Goal: Task Accomplishment & Management: Manage account settings

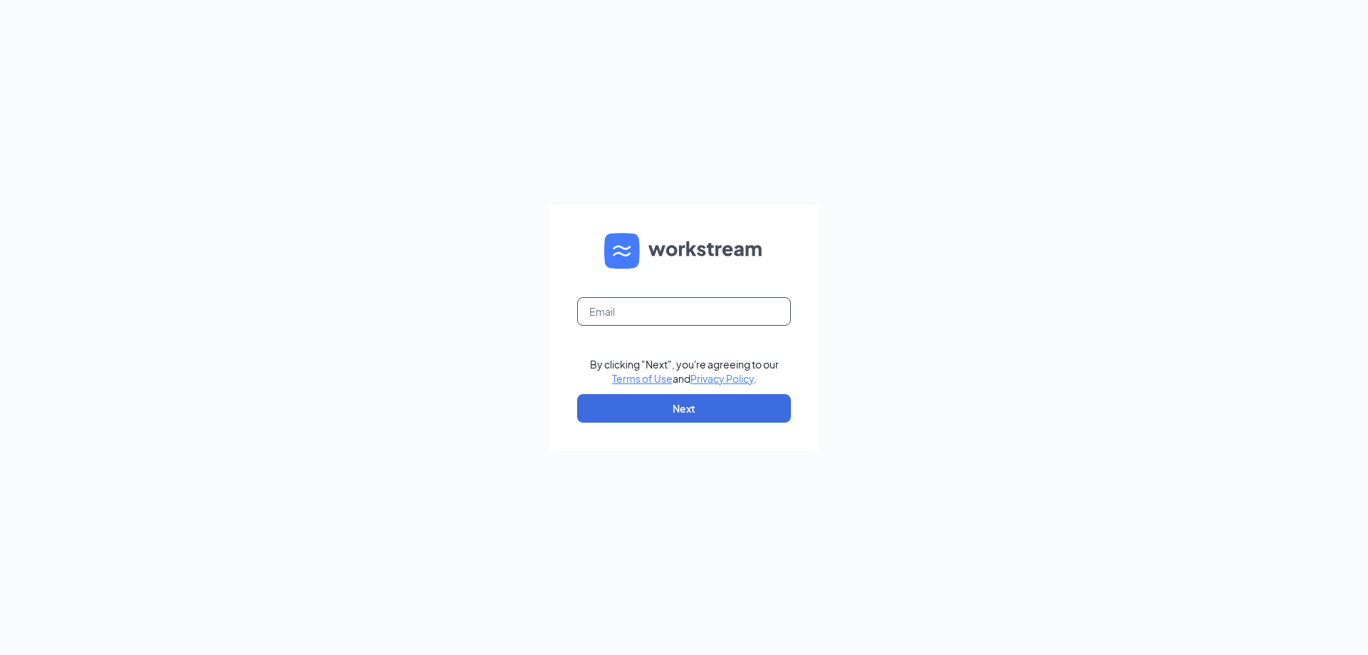
click at [663, 309] on input "text" at bounding box center [684, 311] width 214 height 29
type input "jalbrecht@kingfranchises.com"
click at [638, 396] on button "Next" at bounding box center [684, 408] width 214 height 29
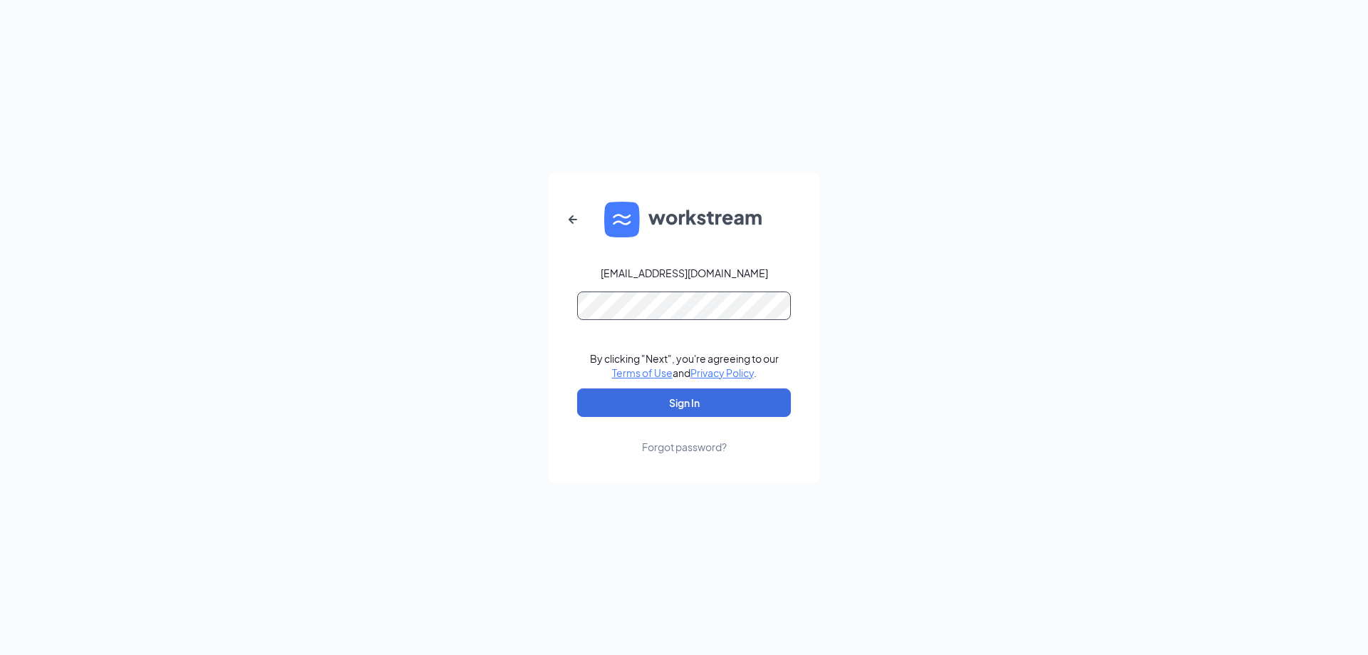
click at [577, 388] on button "Sign In" at bounding box center [684, 402] width 214 height 29
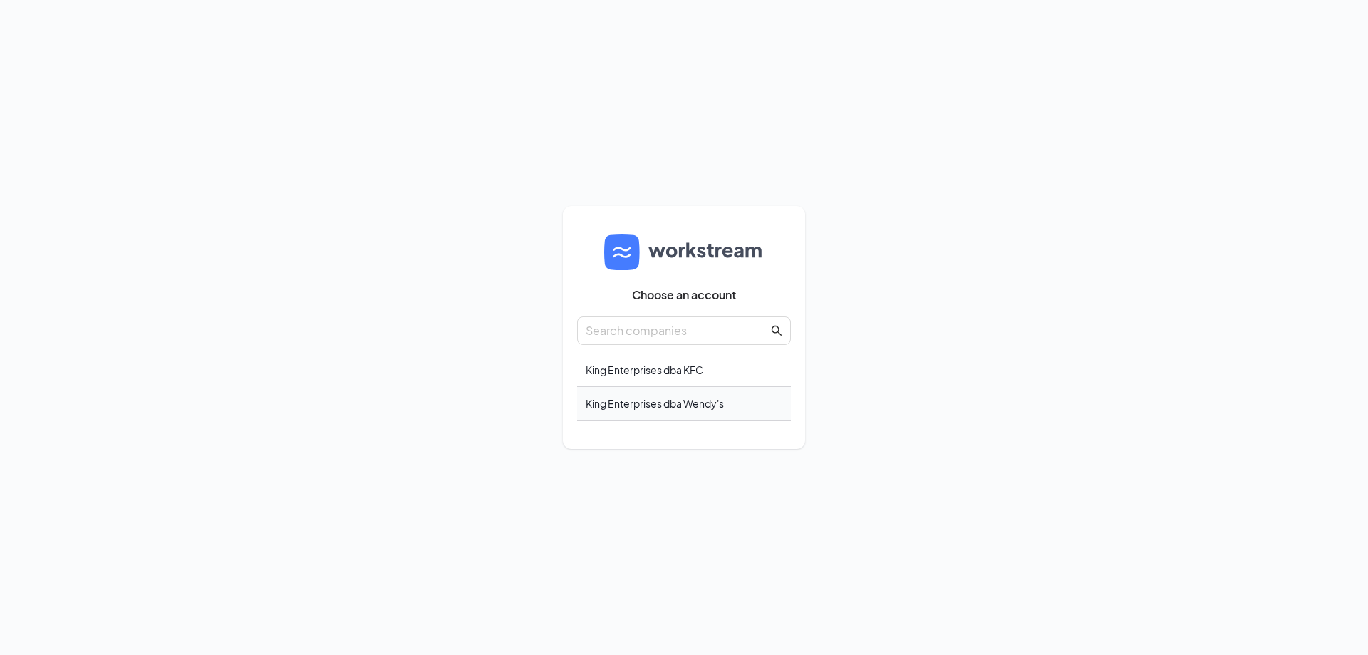
click at [616, 407] on div "King Enterprises dba Wendy's" at bounding box center [684, 403] width 214 height 33
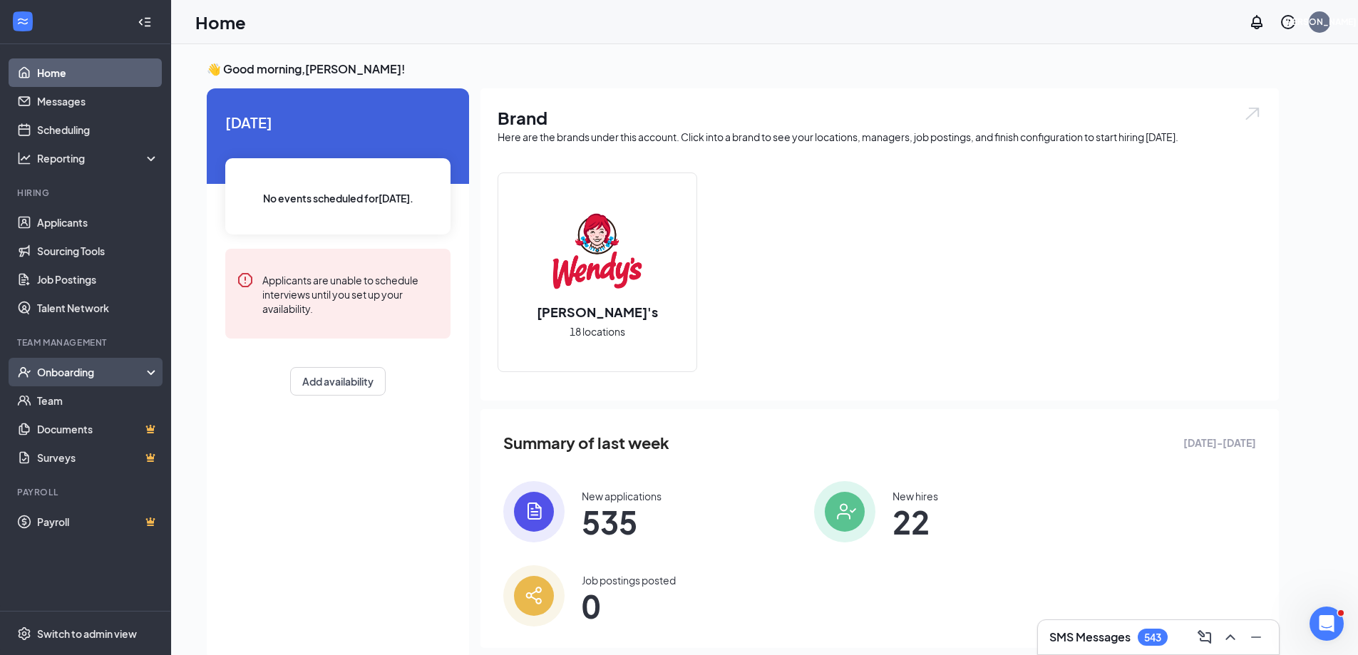
click at [91, 375] on div "Onboarding" at bounding box center [92, 372] width 110 height 14
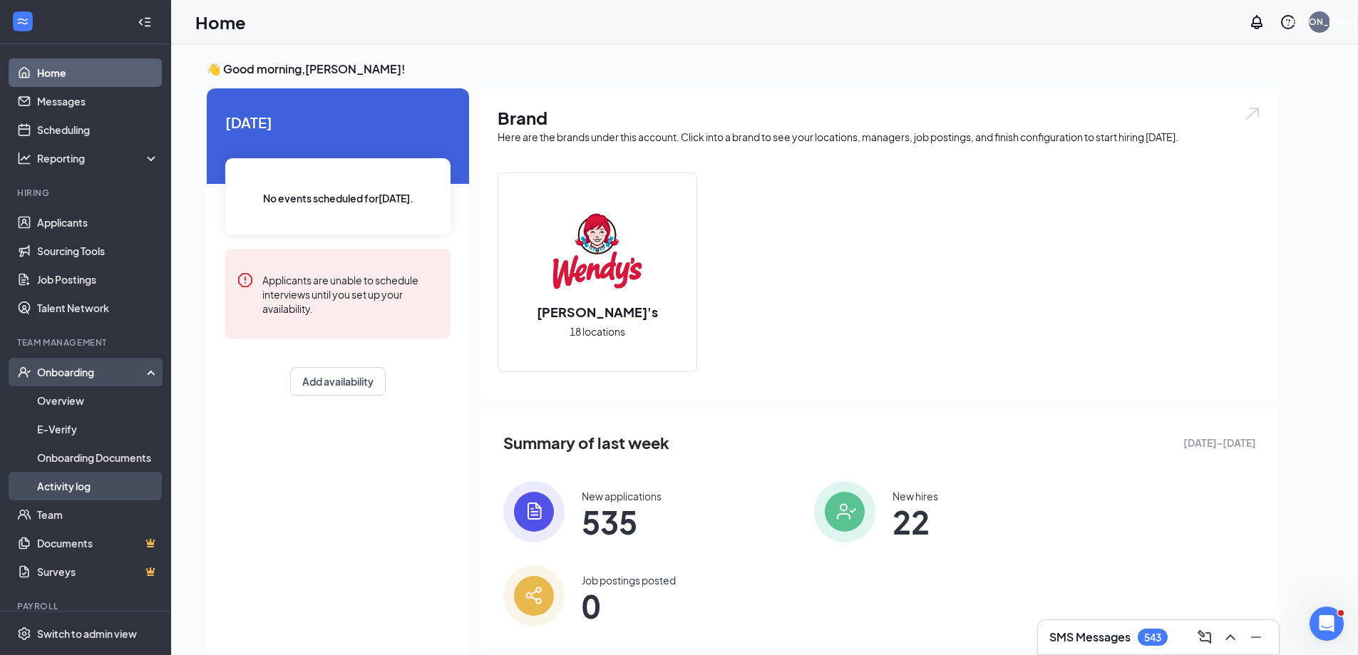
click at [62, 485] on link "Activity log" at bounding box center [98, 486] width 122 height 29
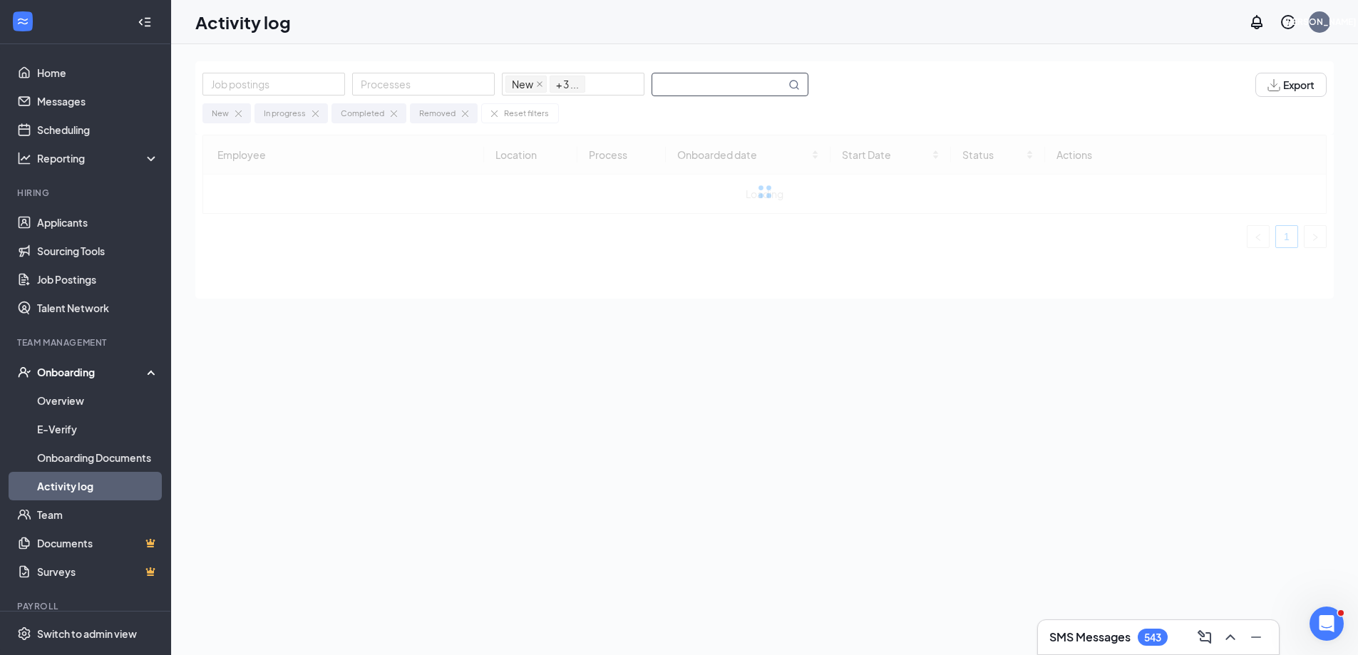
click at [721, 82] on input "text" at bounding box center [718, 84] width 133 height 22
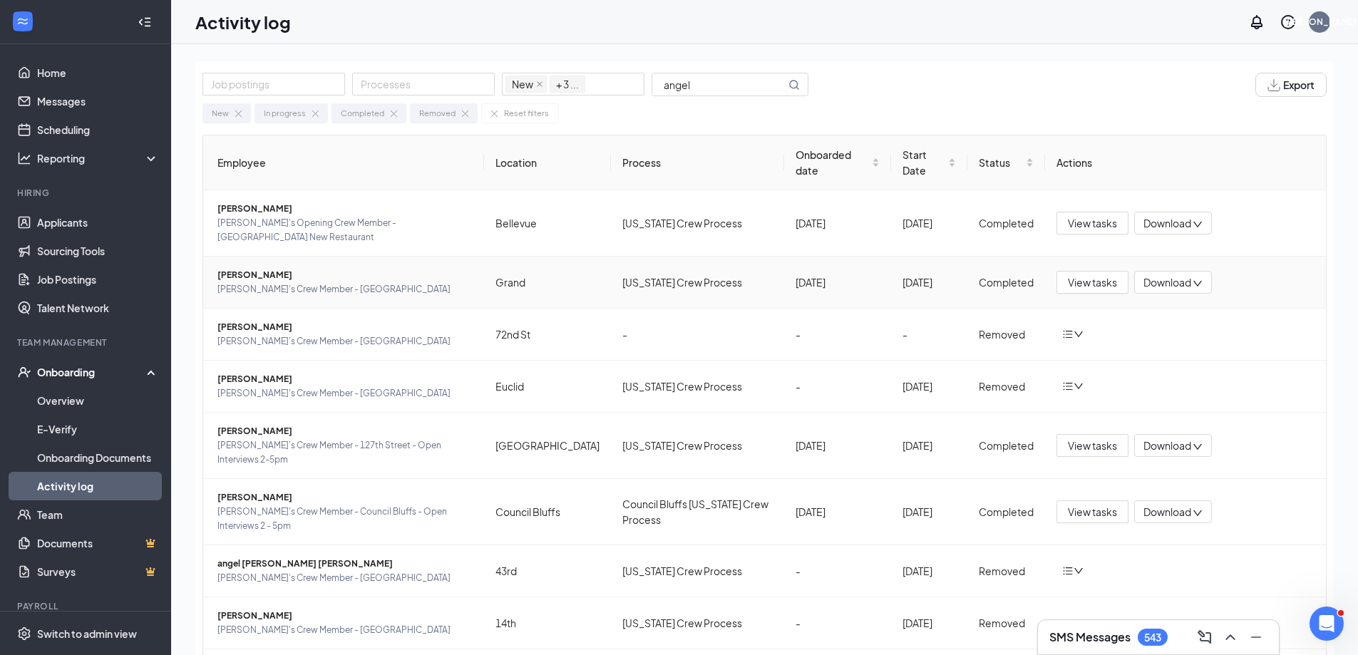
click at [267, 268] on span "[PERSON_NAME]" at bounding box center [344, 275] width 255 height 14
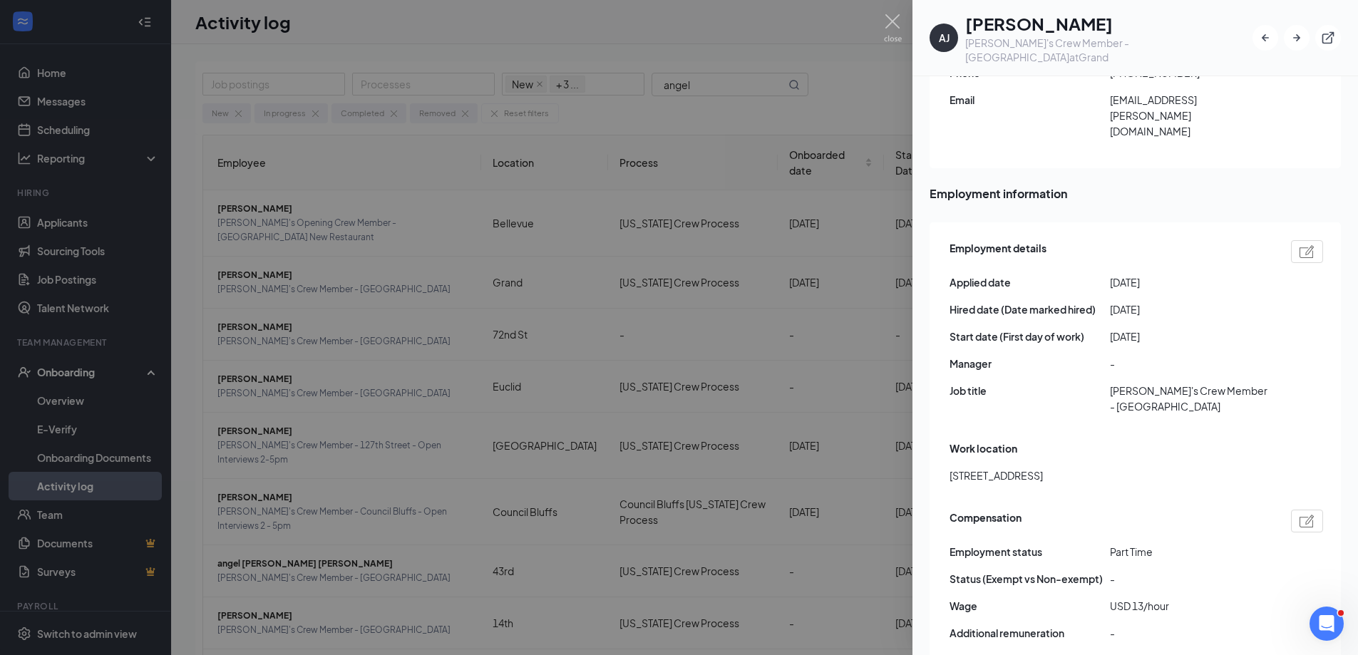
scroll to position [998, 0]
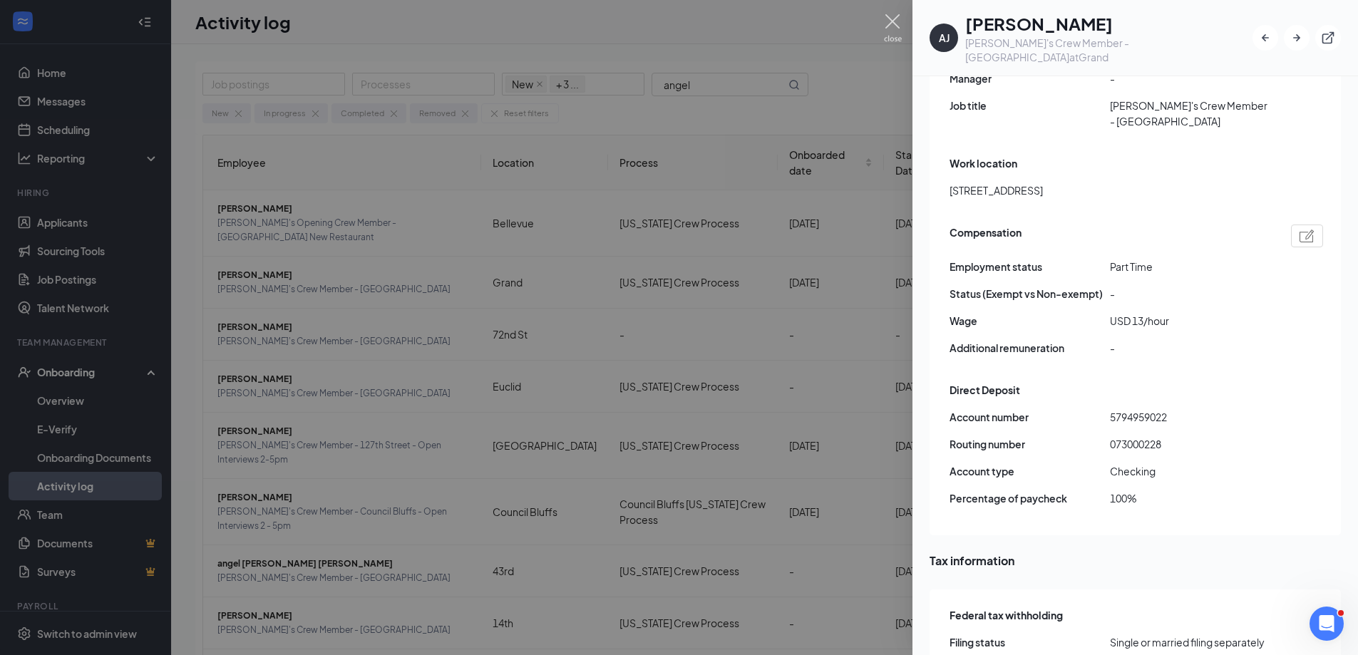
click at [894, 16] on img at bounding box center [893, 28] width 18 height 28
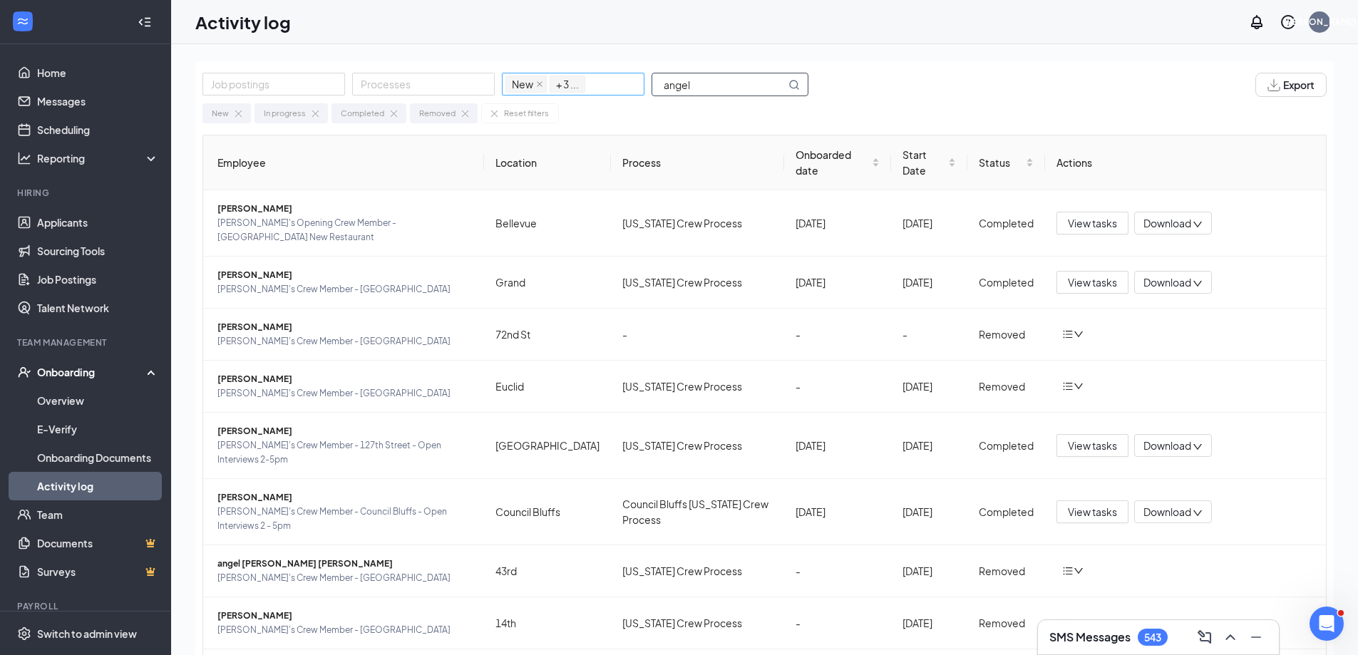
drag, startPoint x: 711, startPoint y: 85, endPoint x: 639, endPoint y: 95, distance: 72.7
click at [639, 95] on div "Job postings Processes New In progress Completed Removed + 3 ... angel" at bounding box center [512, 85] width 620 height 24
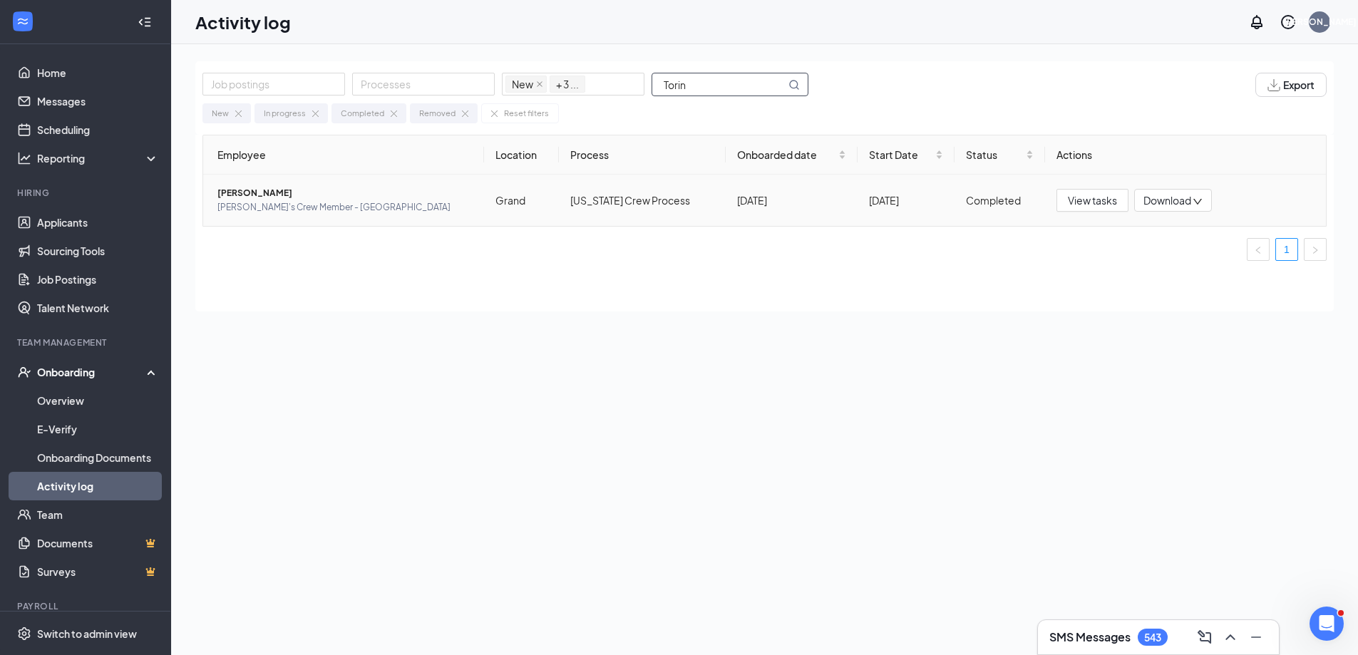
type input "Torin"
click at [277, 192] on span "[PERSON_NAME]" at bounding box center [344, 193] width 255 height 14
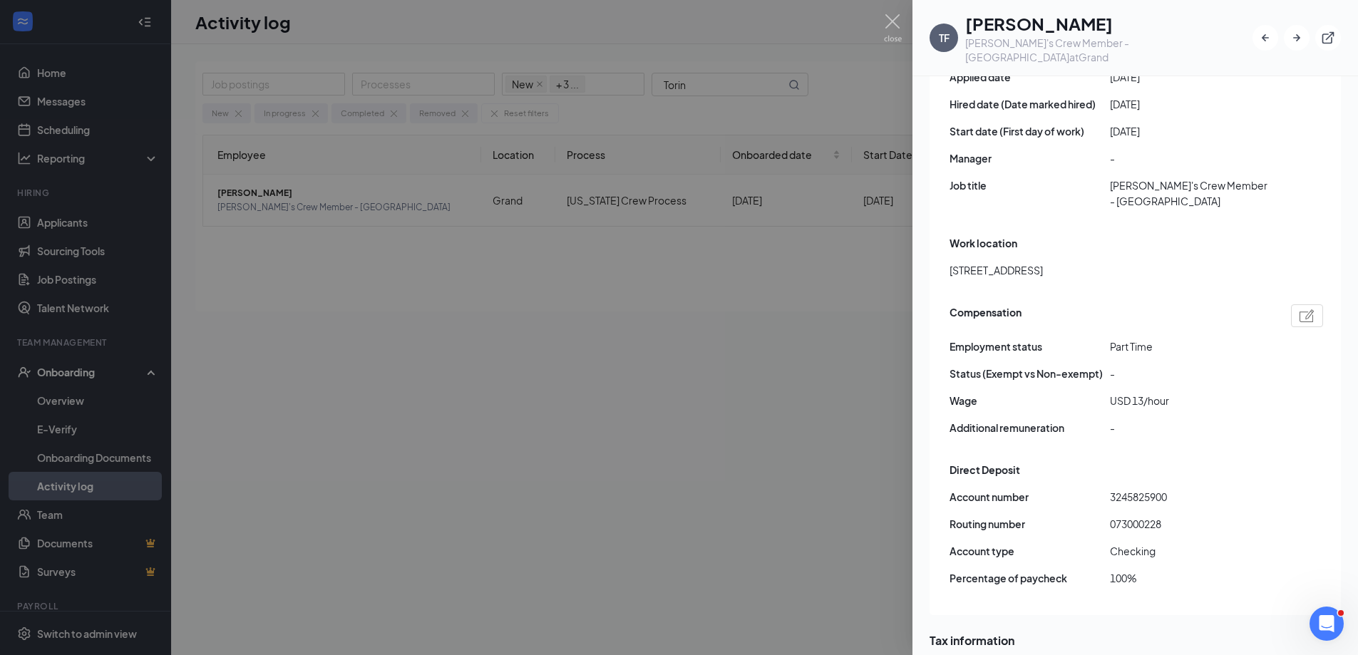
scroll to position [927, 0]
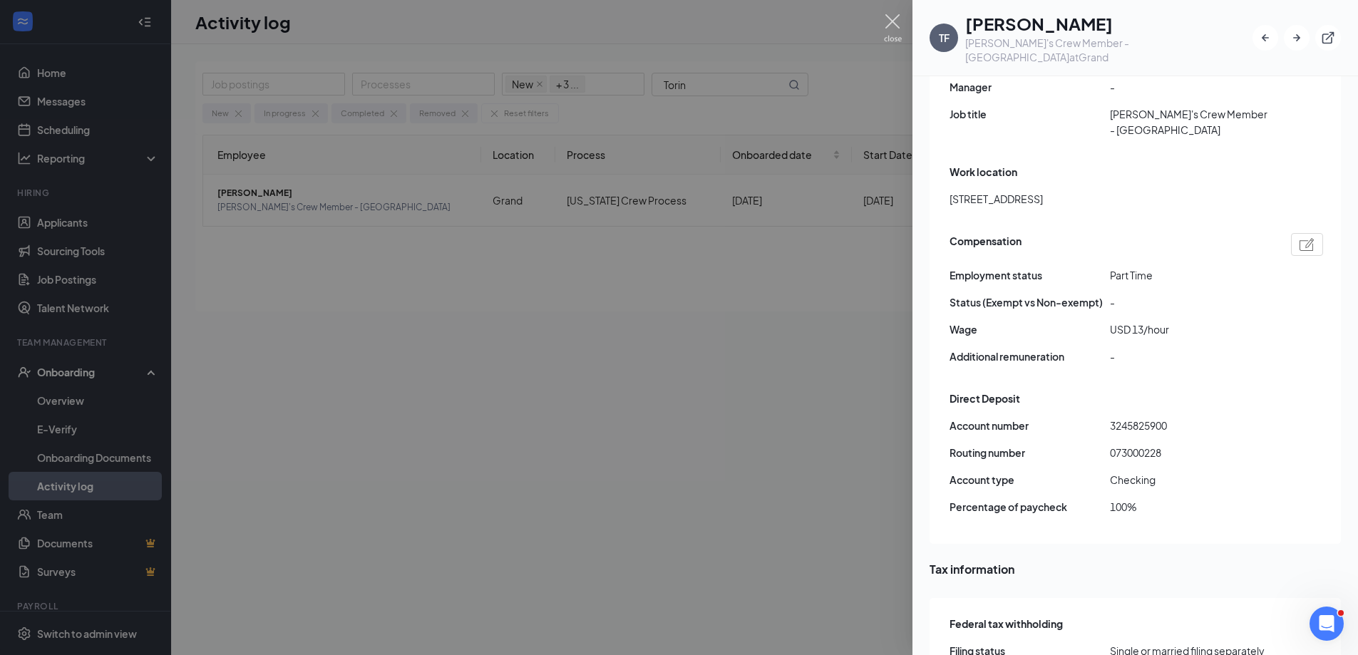
click at [894, 22] on img at bounding box center [893, 28] width 18 height 28
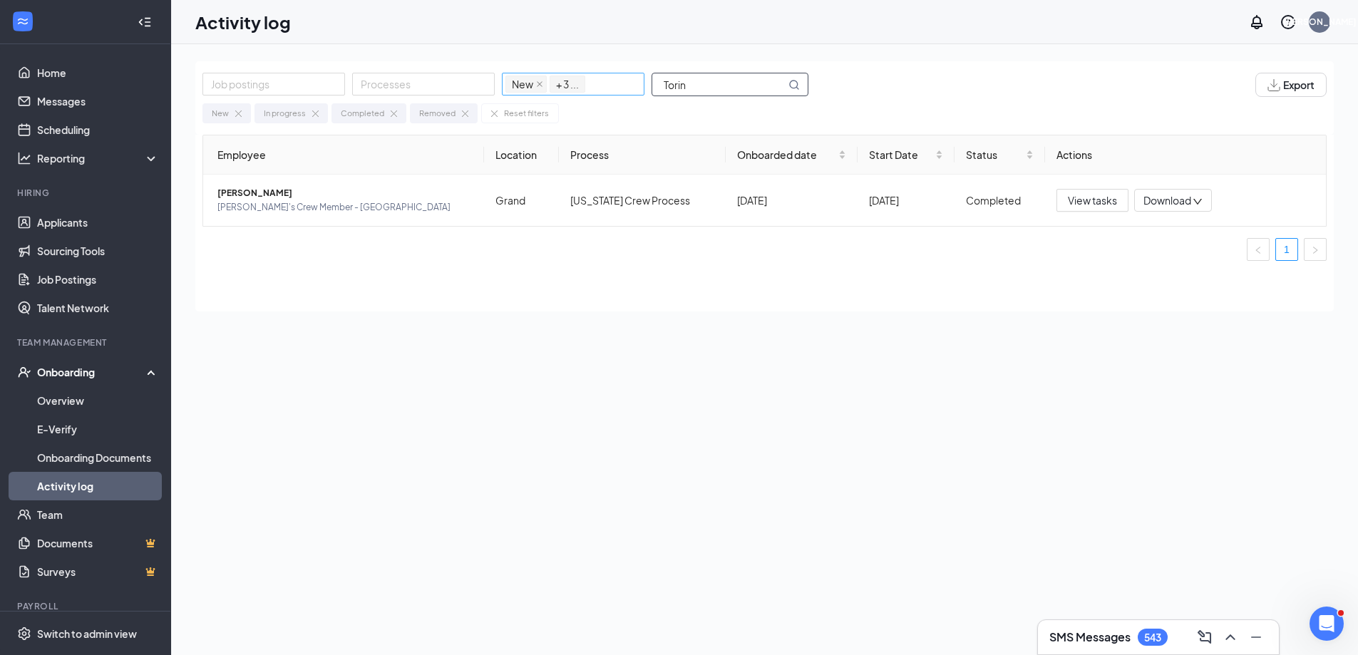
drag, startPoint x: 704, startPoint y: 83, endPoint x: 639, endPoint y: 82, distance: 65.6
click at [643, 86] on div "Job postings Processes New In progress Completed Removed + 3 ... [GEOGRAPHIC_DA…" at bounding box center [512, 85] width 620 height 24
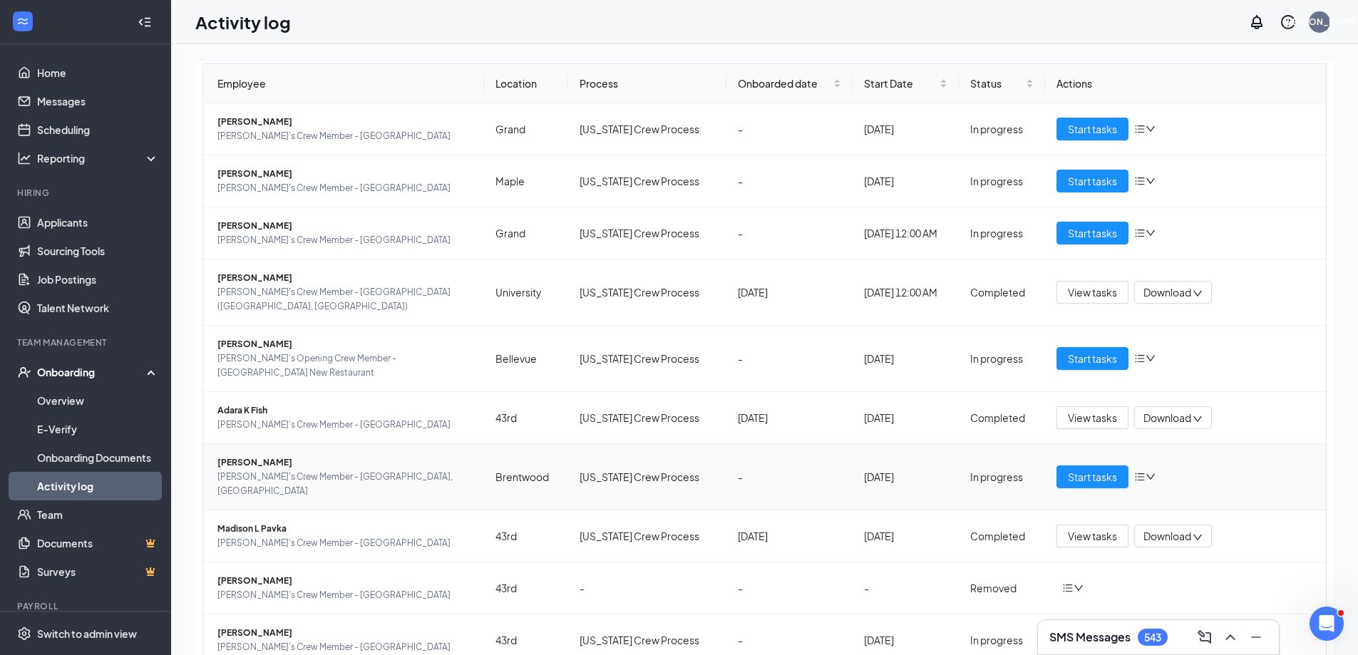
scroll to position [78, 0]
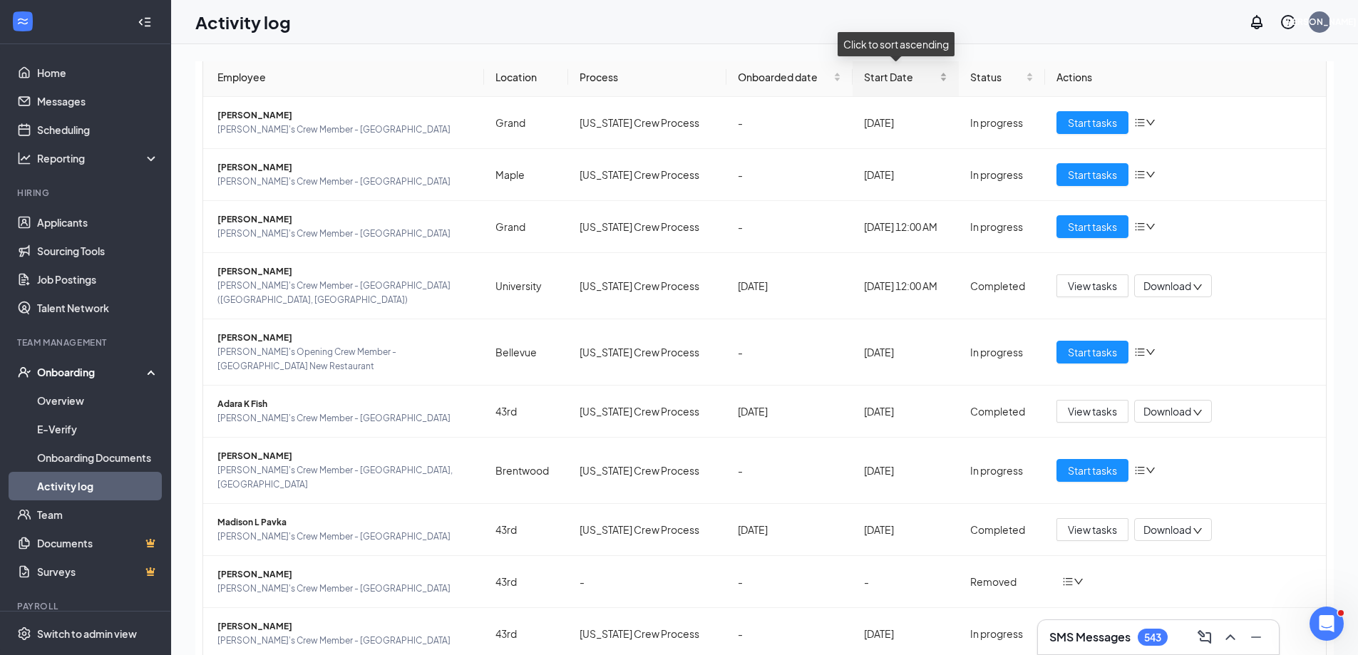
click at [878, 85] on div "Start Date" at bounding box center [906, 77] width 84 height 16
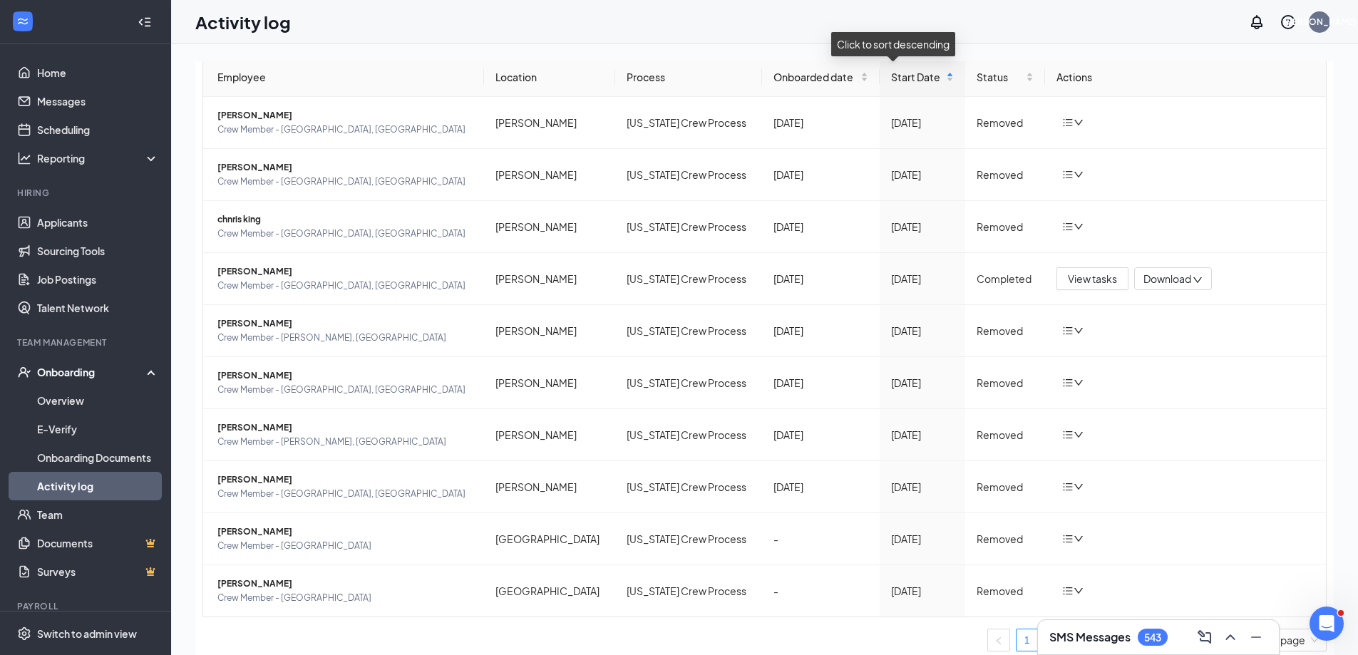
click at [891, 85] on div "Start Date" at bounding box center [922, 77] width 63 height 16
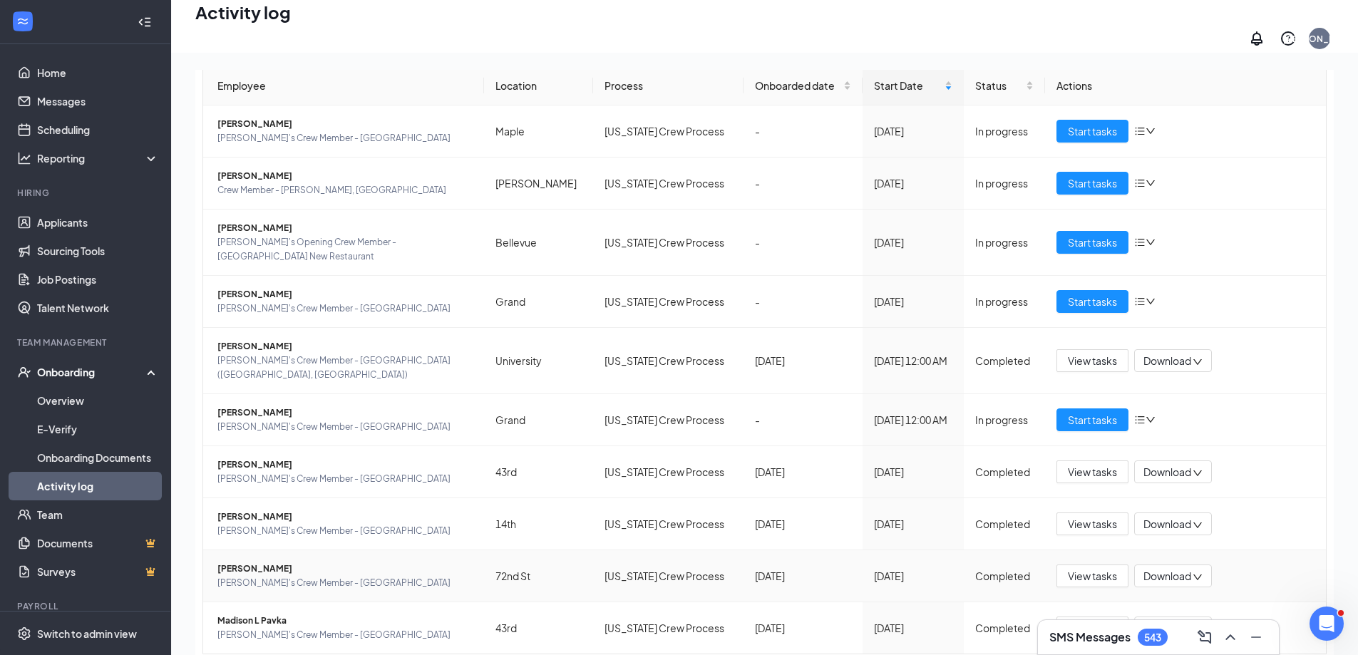
scroll to position [64, 0]
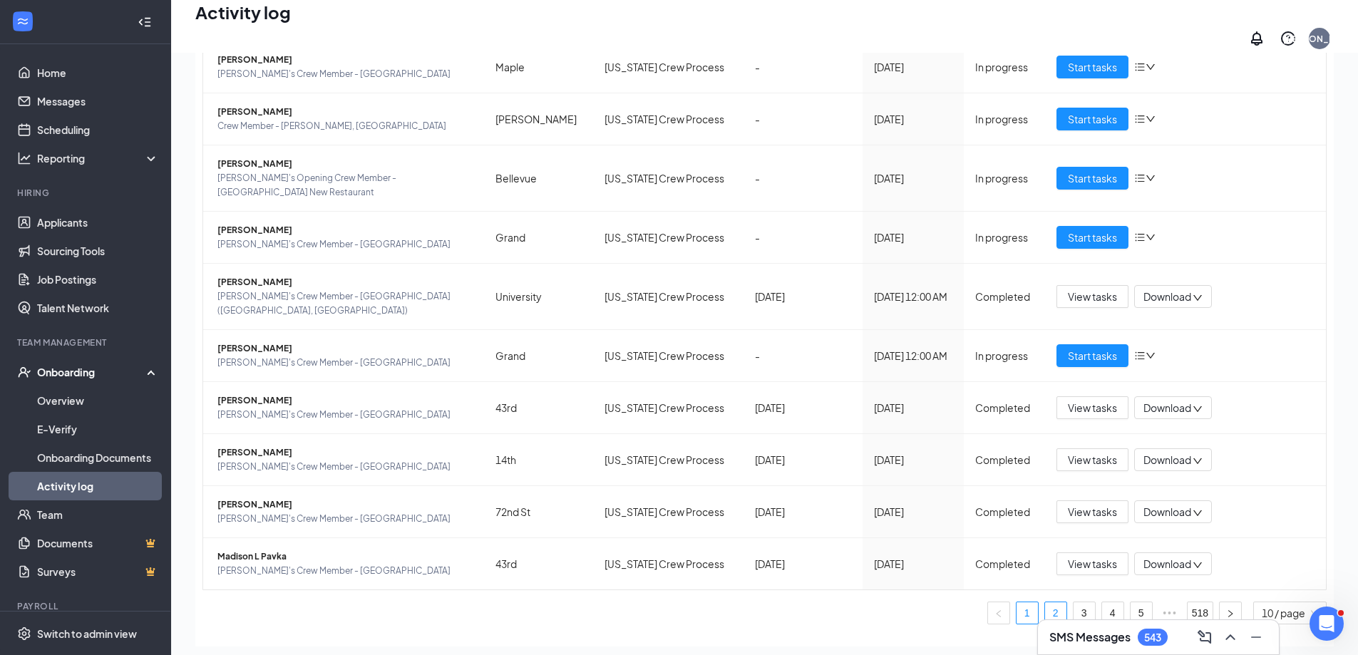
click at [1045, 602] on link "2" at bounding box center [1055, 612] width 21 height 21
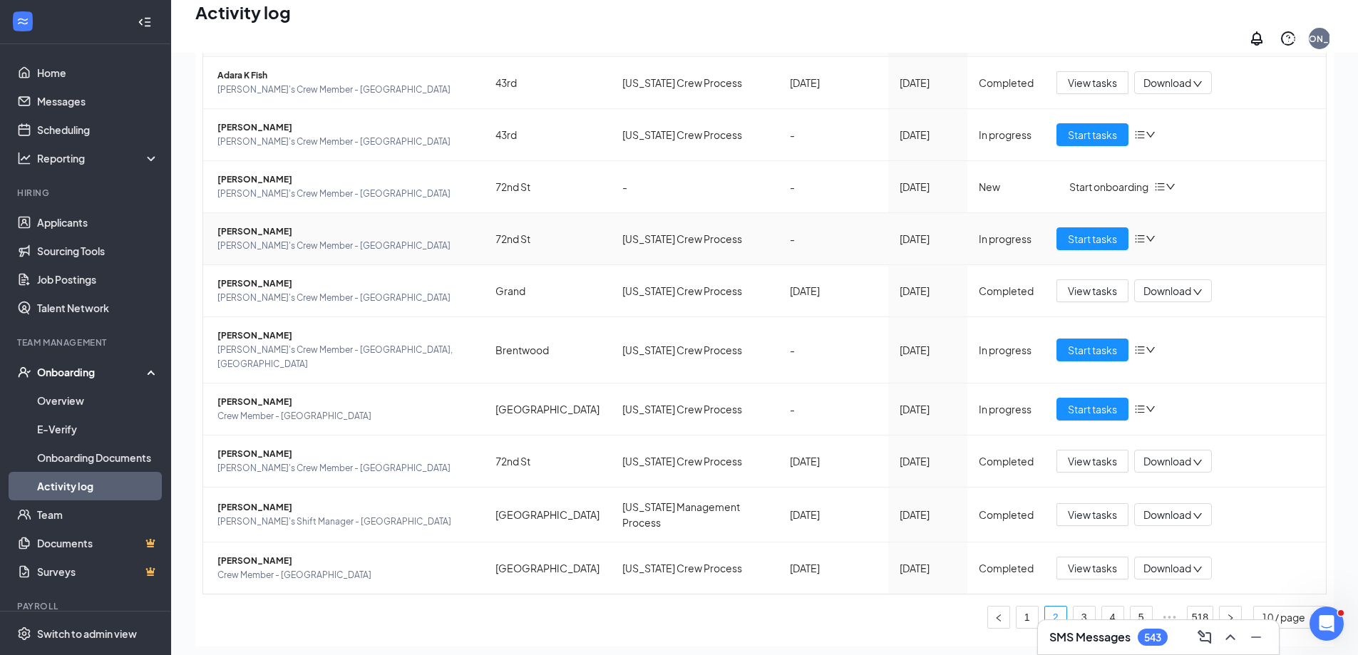
click at [259, 225] on span "[PERSON_NAME]" at bounding box center [344, 232] width 255 height 14
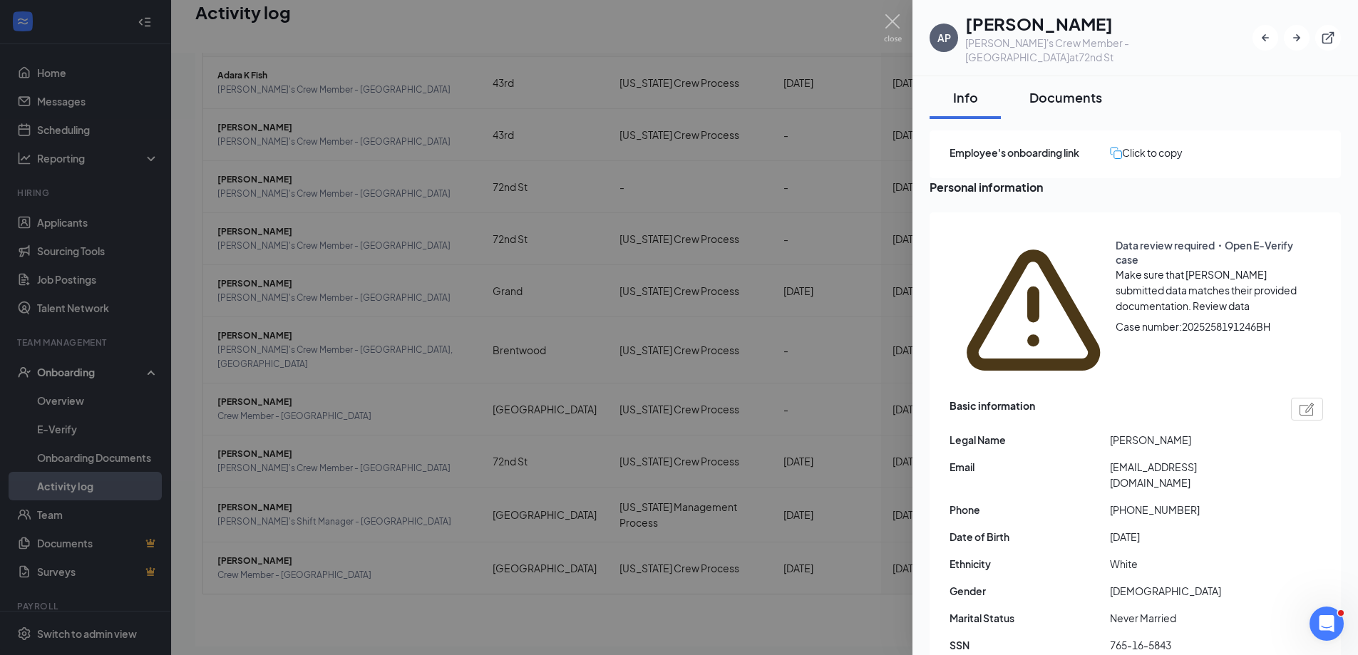
click at [1049, 88] on div "Documents" at bounding box center [1065, 97] width 73 height 18
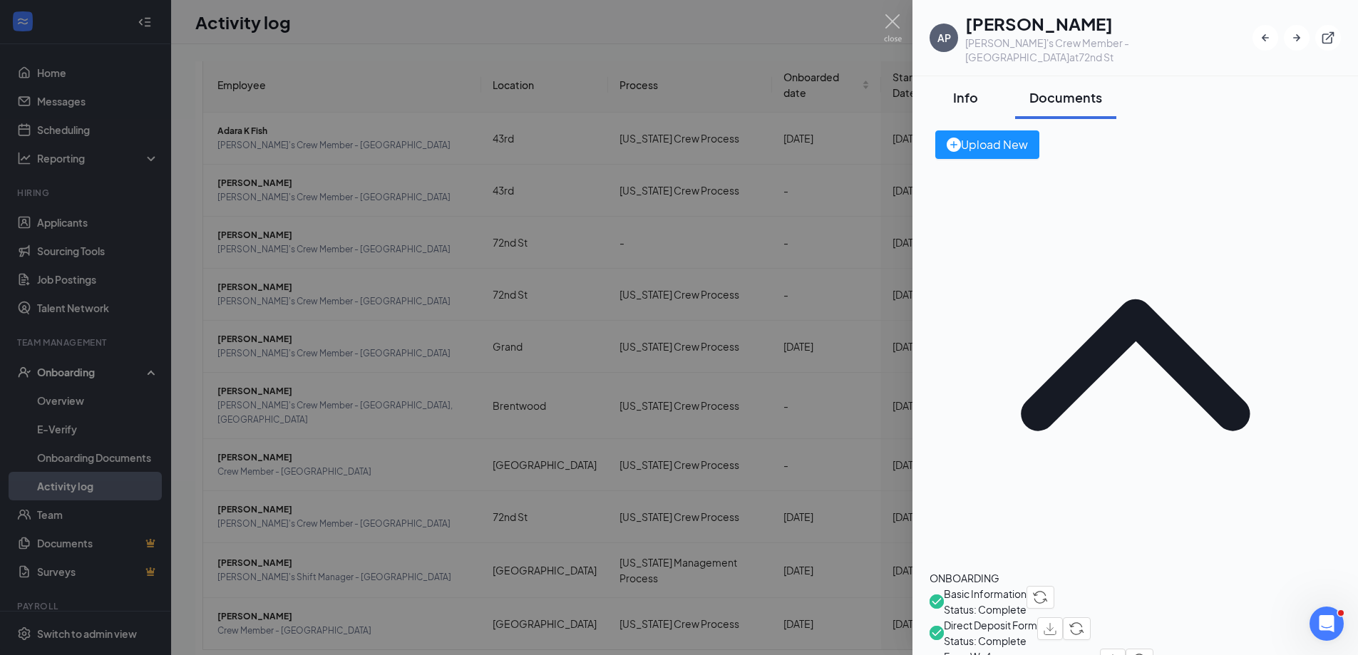
click at [956, 88] on div "Info" at bounding box center [965, 97] width 43 height 18
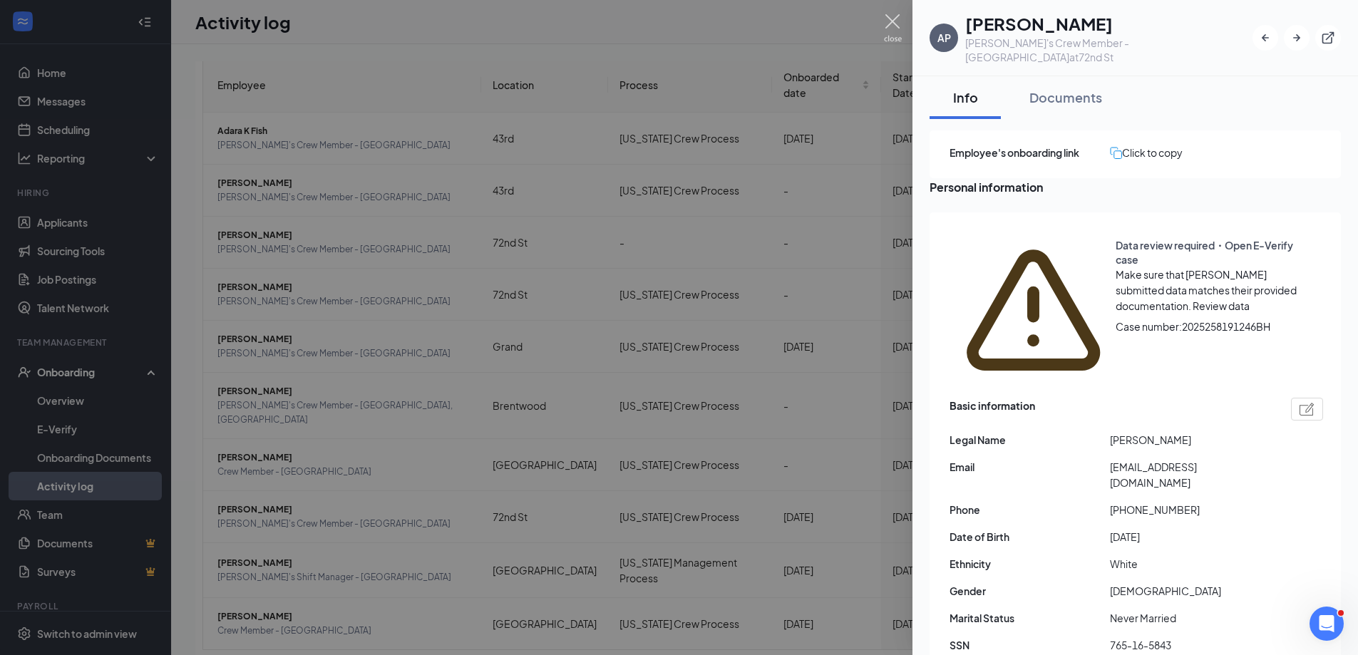
click at [889, 16] on img at bounding box center [893, 28] width 18 height 28
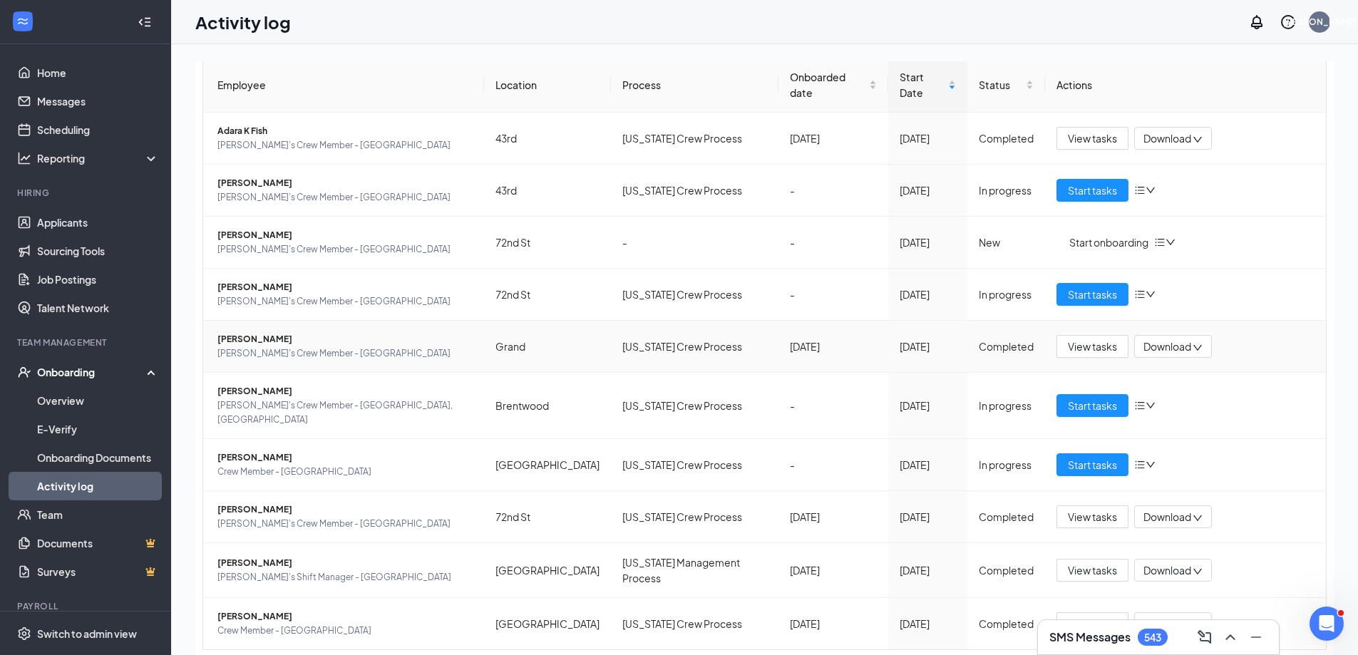
click at [241, 332] on span "[PERSON_NAME]" at bounding box center [344, 339] width 255 height 14
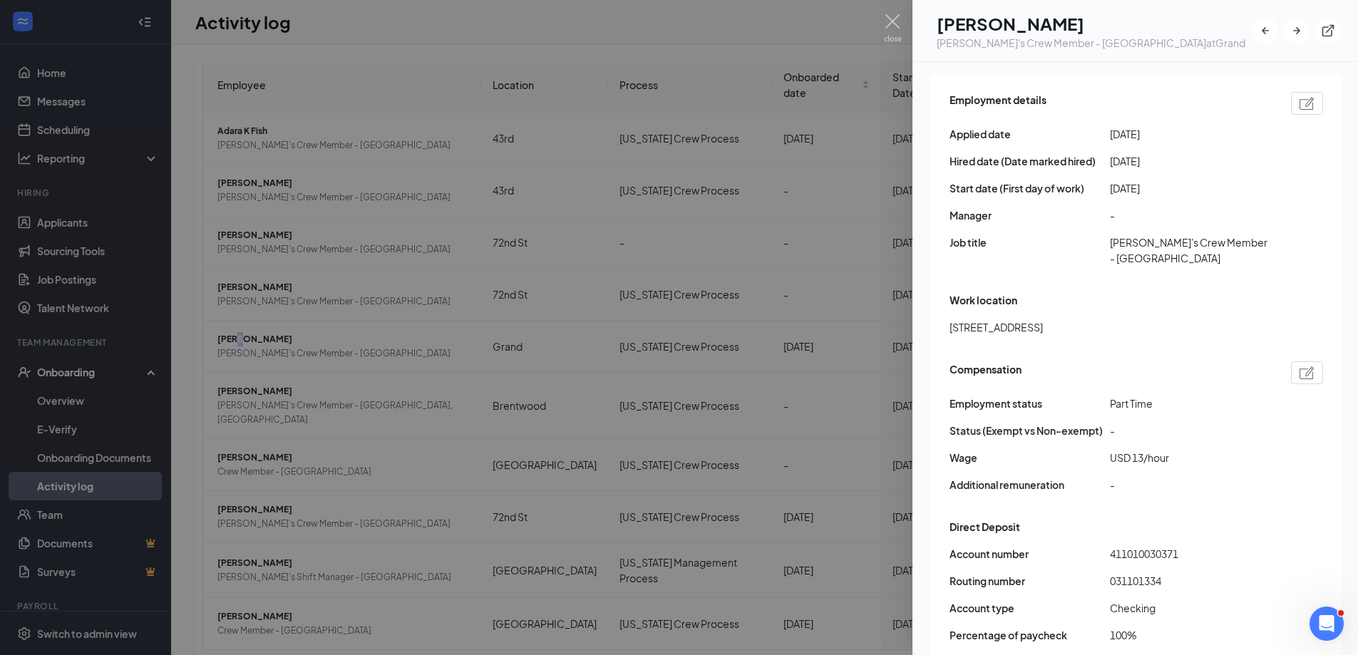
scroll to position [855, 0]
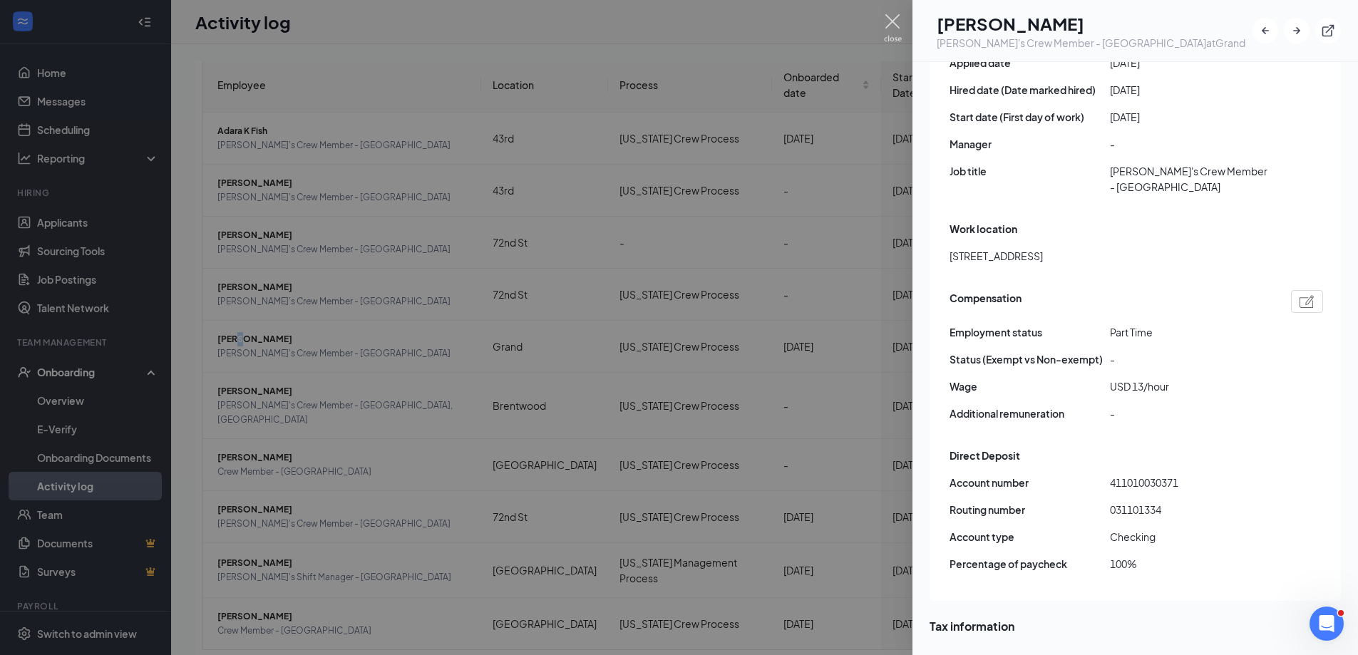
click at [894, 22] on img at bounding box center [893, 28] width 18 height 28
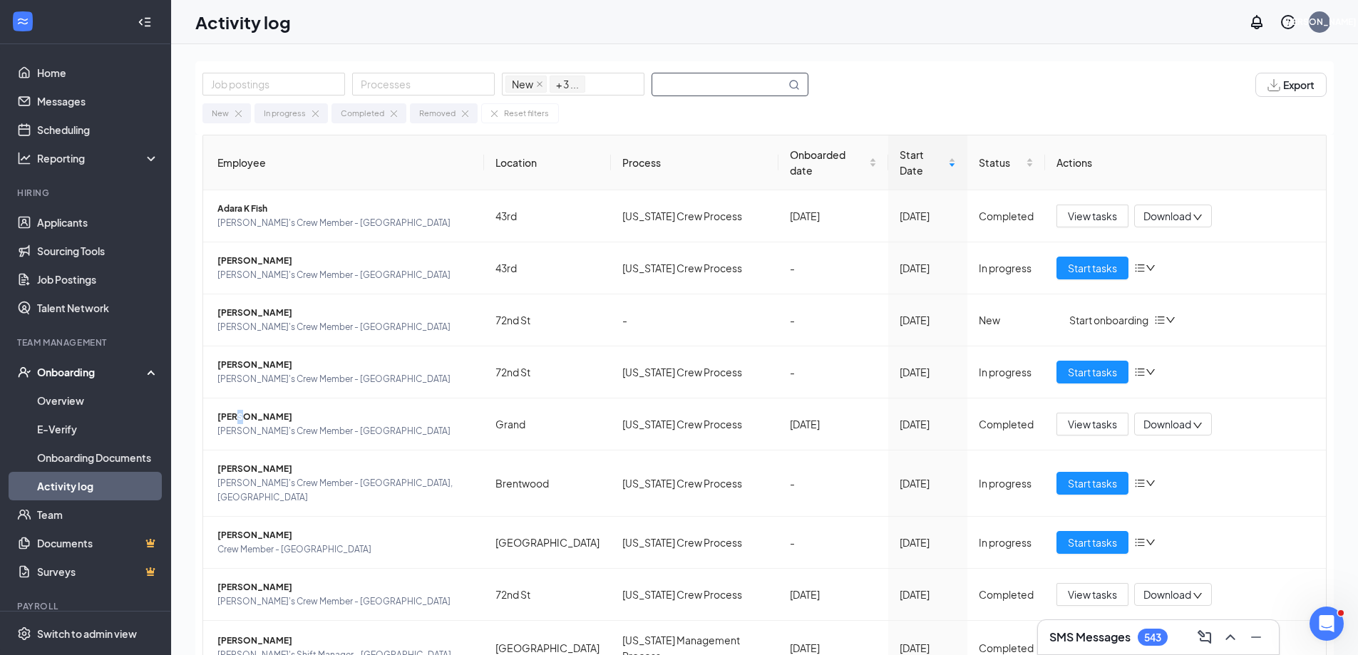
click at [706, 83] on input "text" at bounding box center [718, 84] width 133 height 22
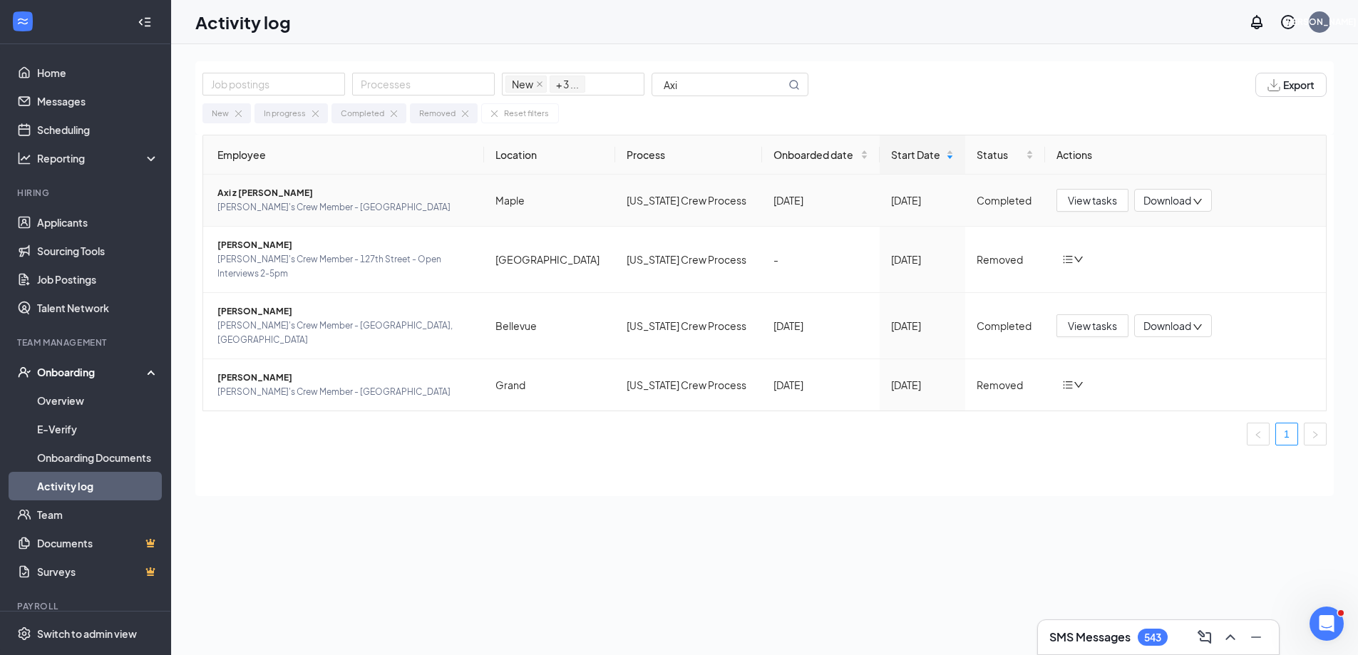
click at [279, 189] on span "Axi z [PERSON_NAME]" at bounding box center [344, 193] width 255 height 14
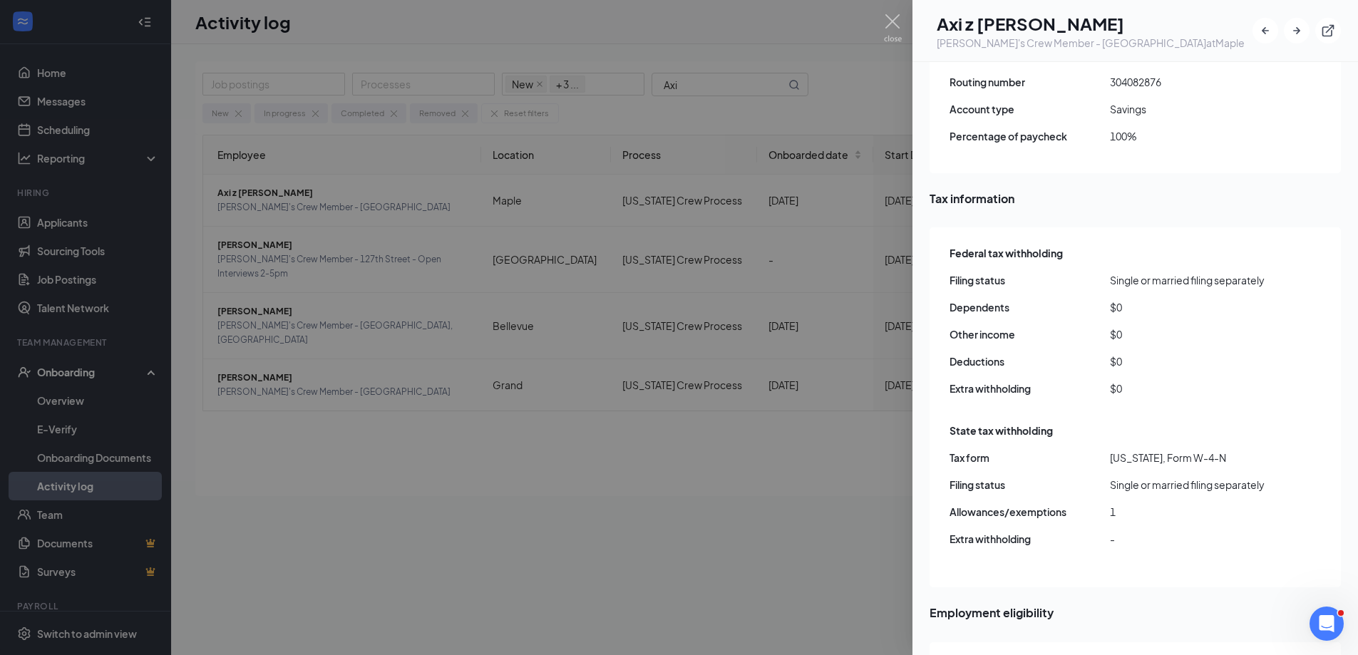
scroll to position [1212, 0]
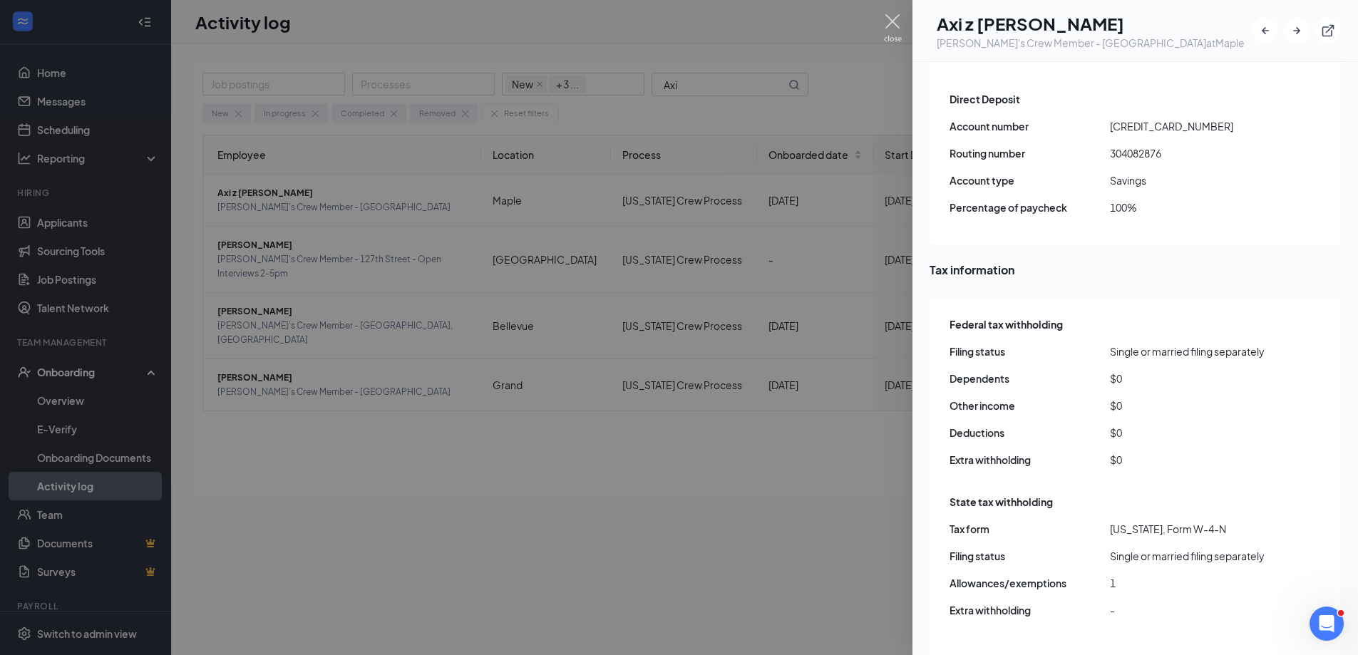
click at [893, 23] on img at bounding box center [893, 28] width 18 height 28
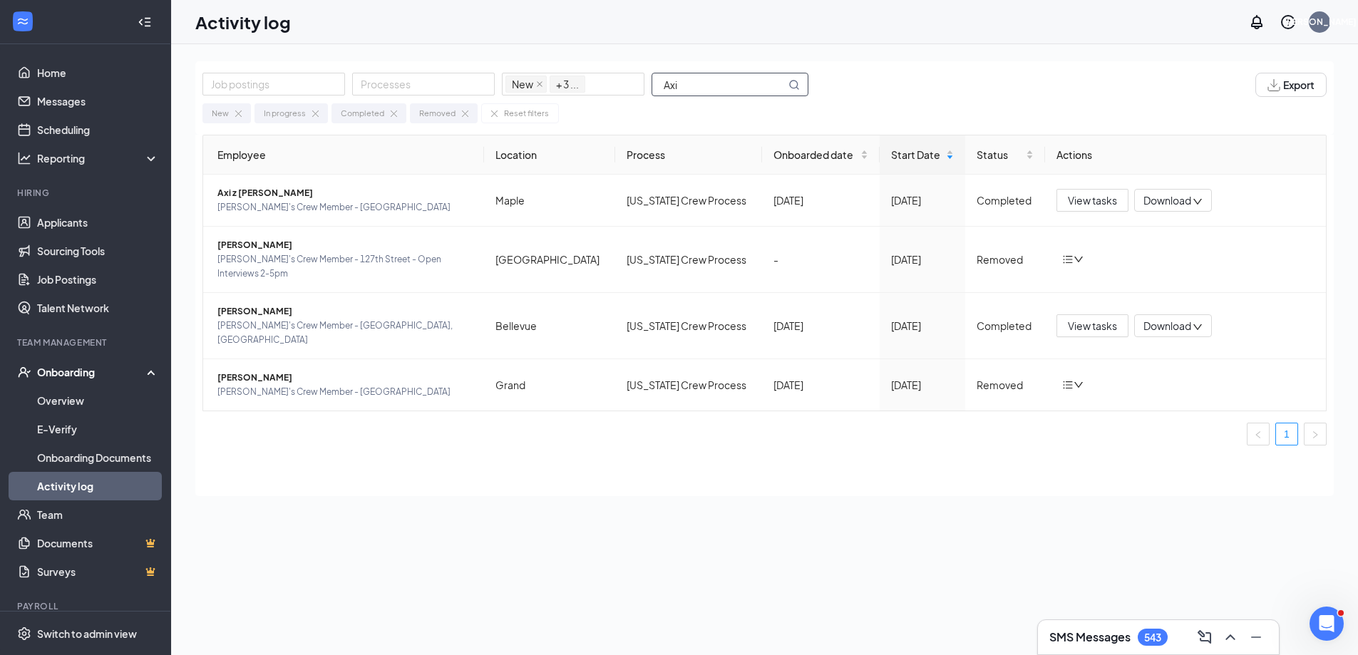
drag, startPoint x: 701, startPoint y: 88, endPoint x: 657, endPoint y: 85, distance: 43.6
click at [656, 86] on input "Axi" at bounding box center [718, 84] width 133 height 22
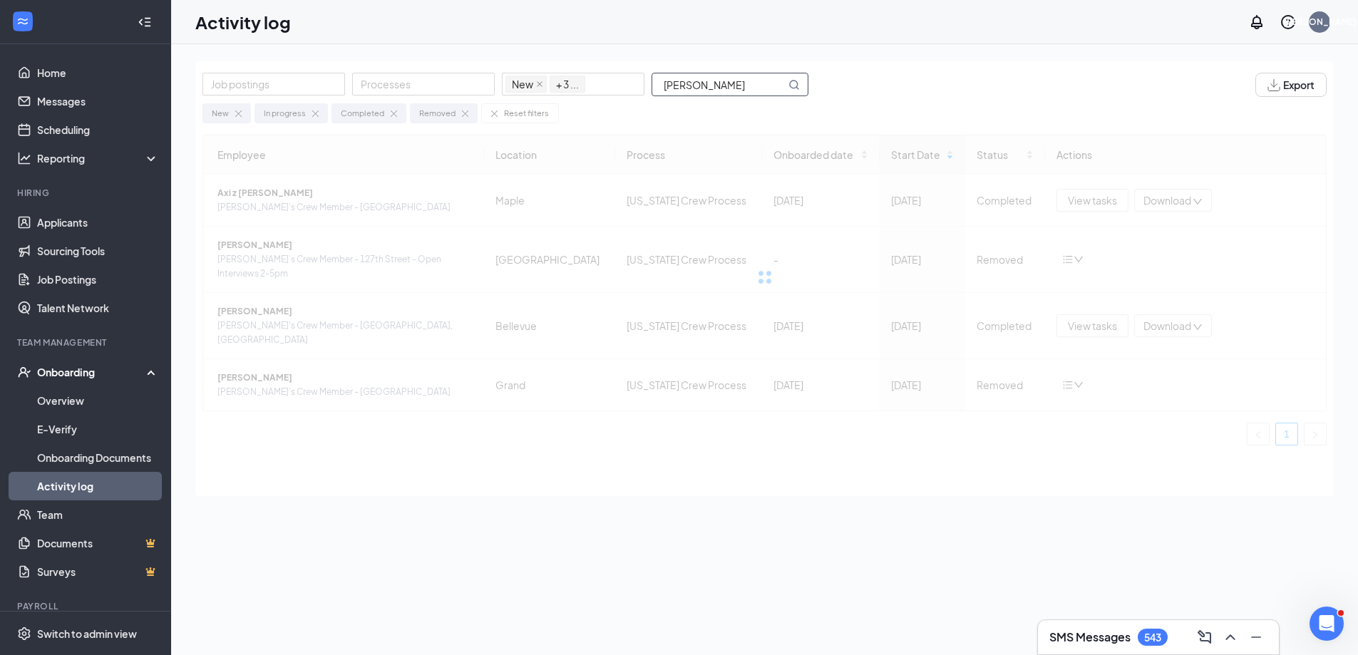
type input "[PERSON_NAME]"
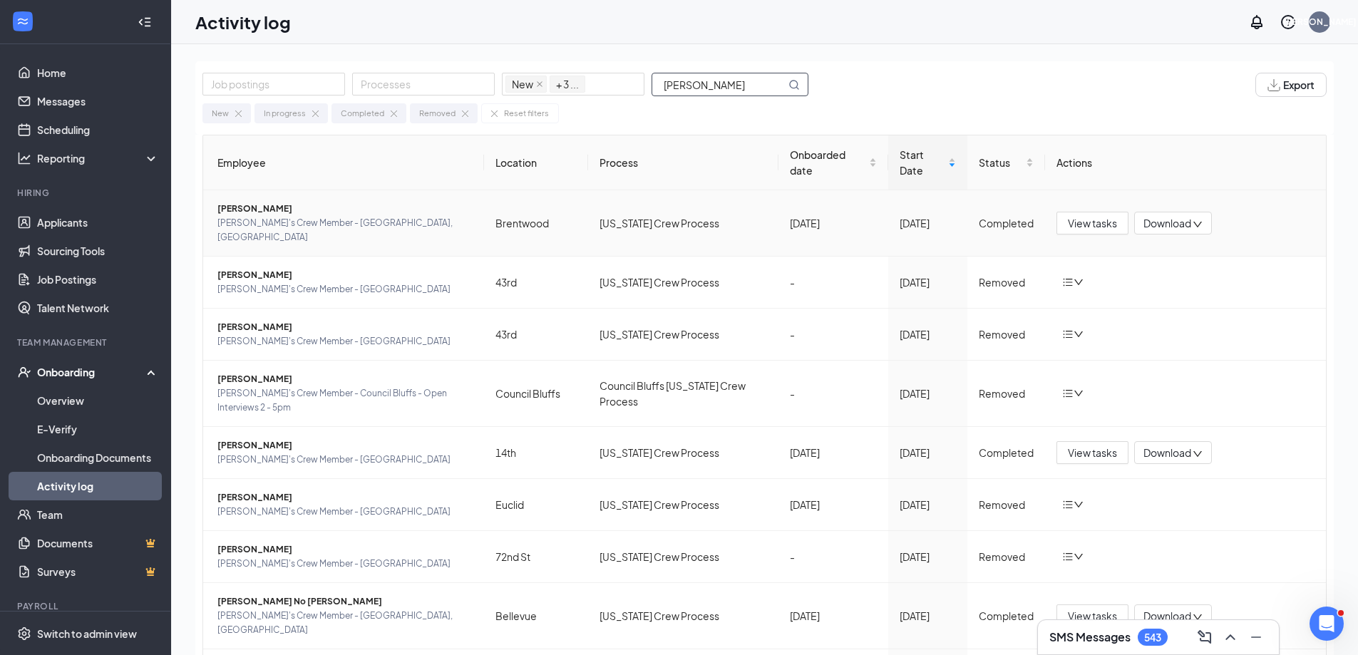
click at [248, 202] on span "[PERSON_NAME]" at bounding box center [344, 209] width 255 height 14
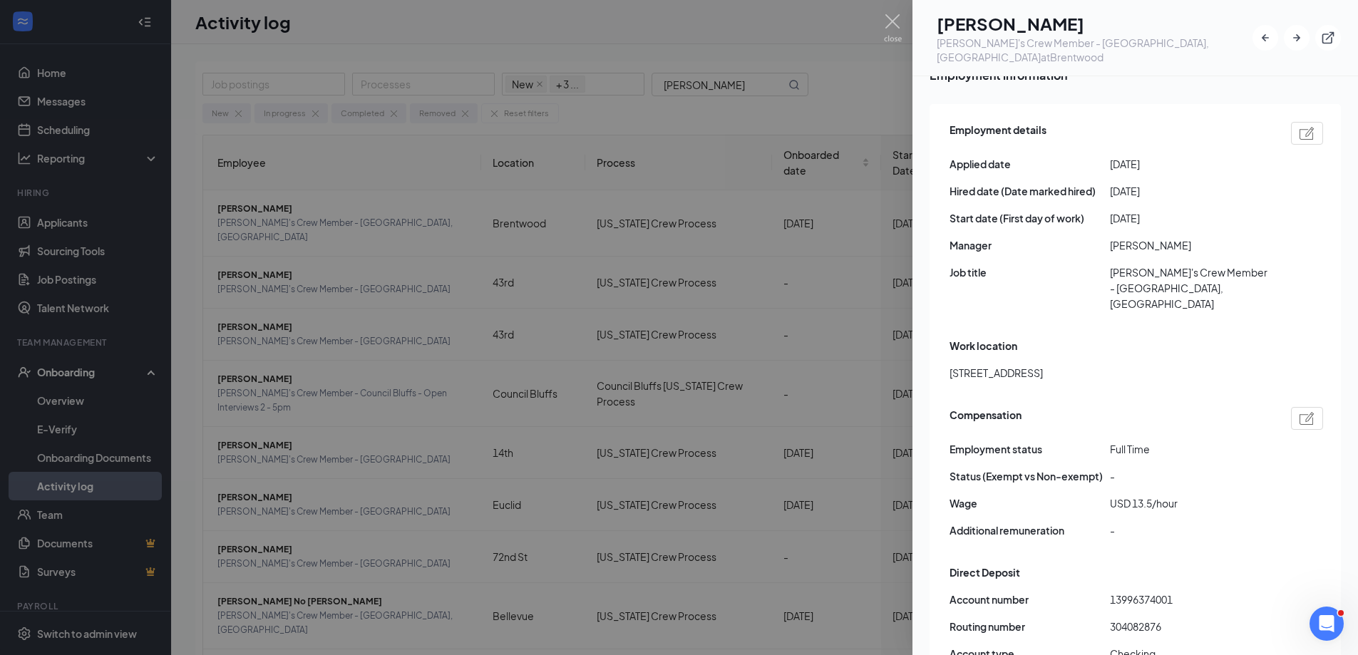
scroll to position [855, 0]
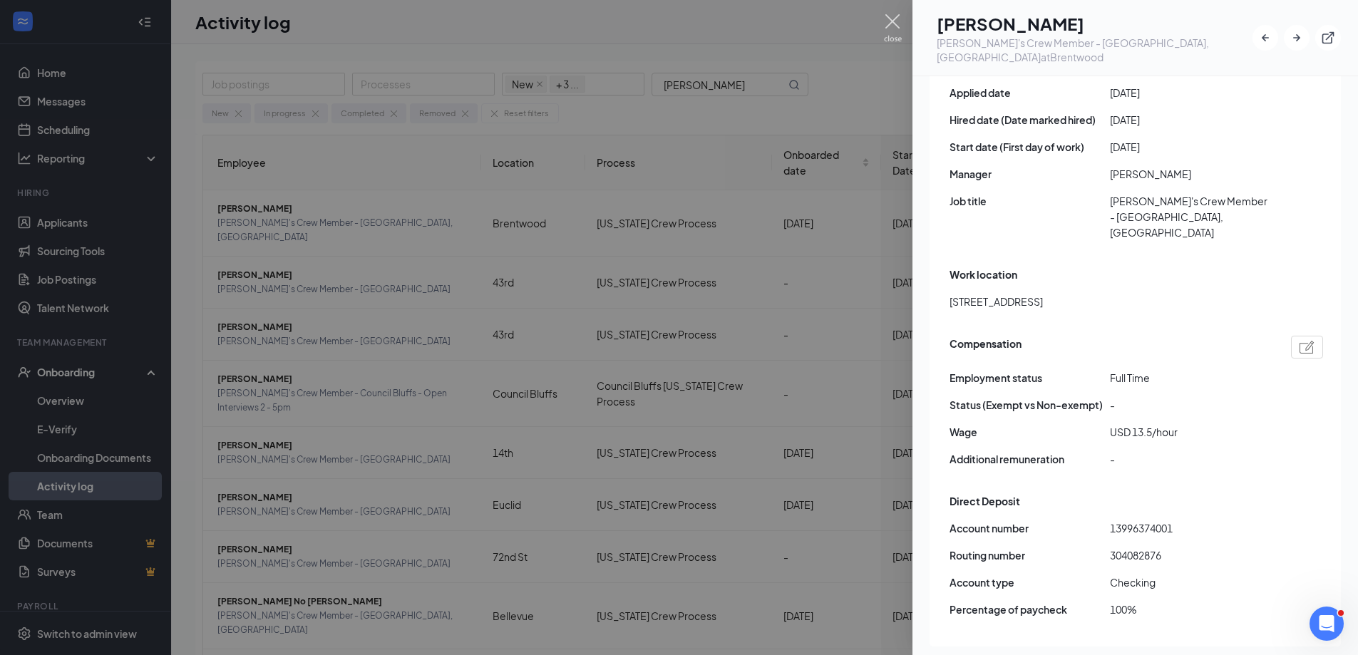
click at [892, 17] on img at bounding box center [893, 28] width 18 height 28
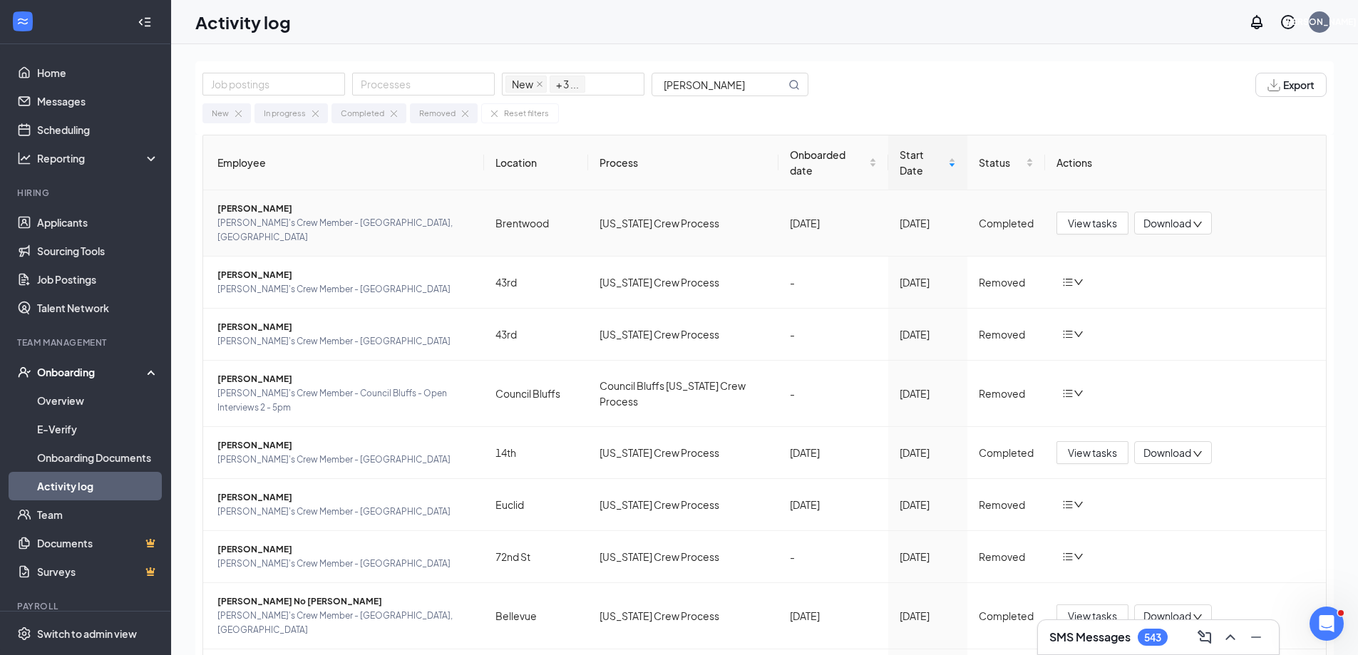
click at [259, 202] on span "[PERSON_NAME]" at bounding box center [344, 209] width 255 height 14
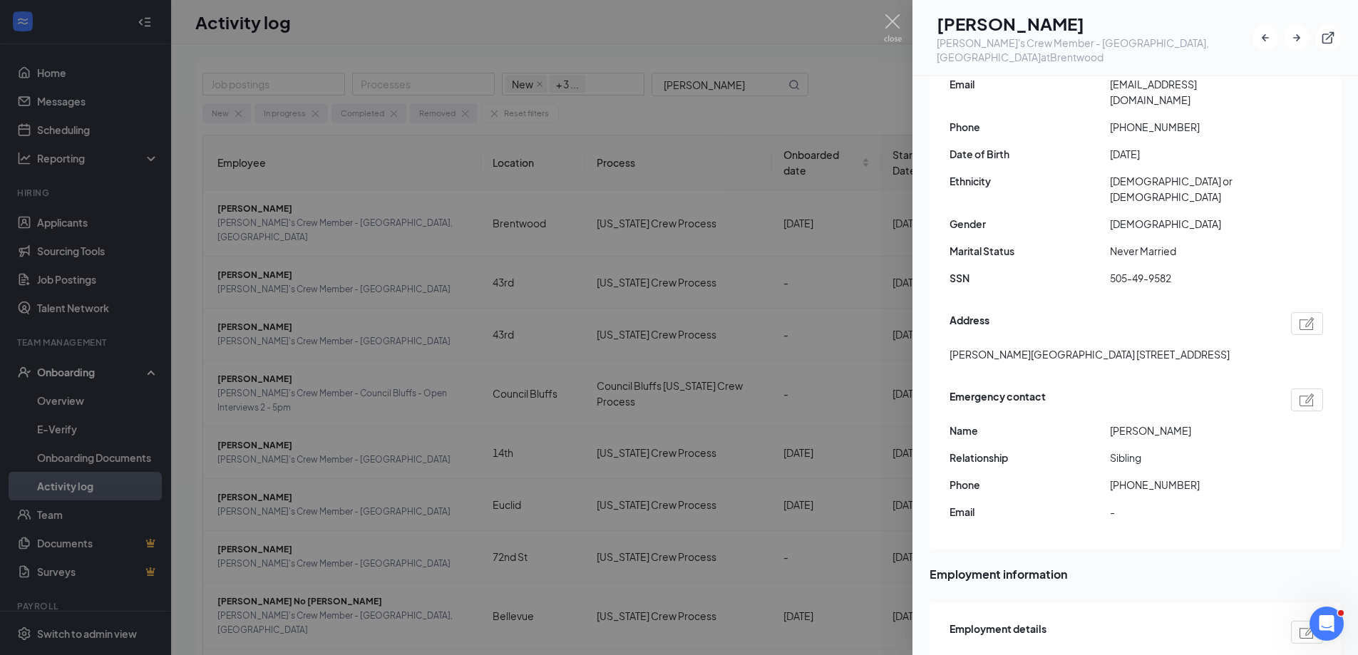
scroll to position [214, 0]
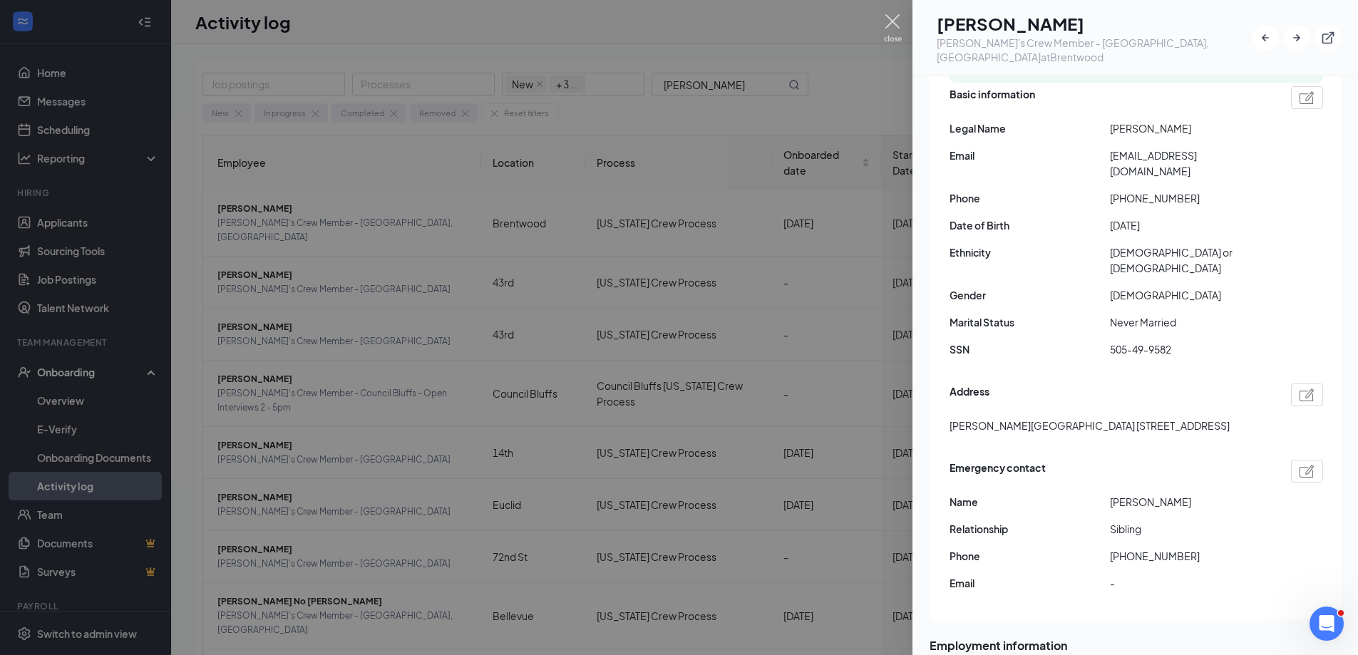
drag, startPoint x: 891, startPoint y: 24, endPoint x: 808, endPoint y: 66, distance: 92.4
click at [890, 24] on img at bounding box center [893, 28] width 18 height 28
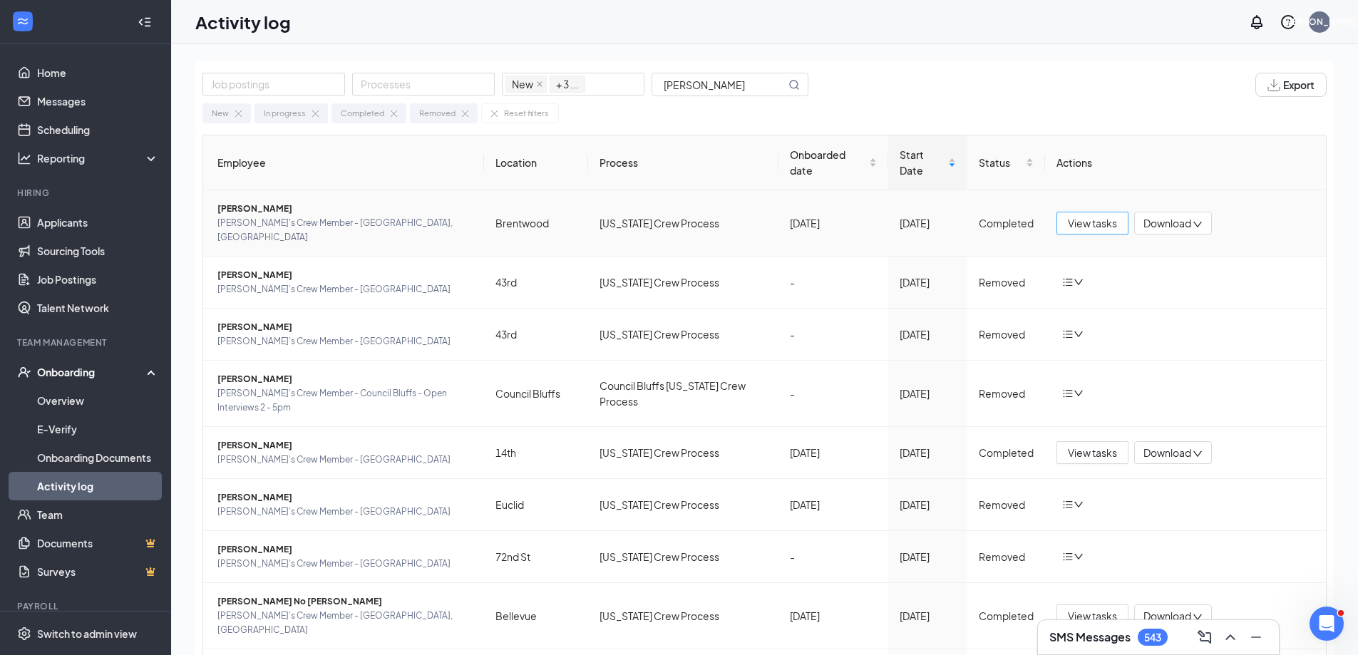
click at [1058, 212] on button "View tasks" at bounding box center [1092, 223] width 72 height 23
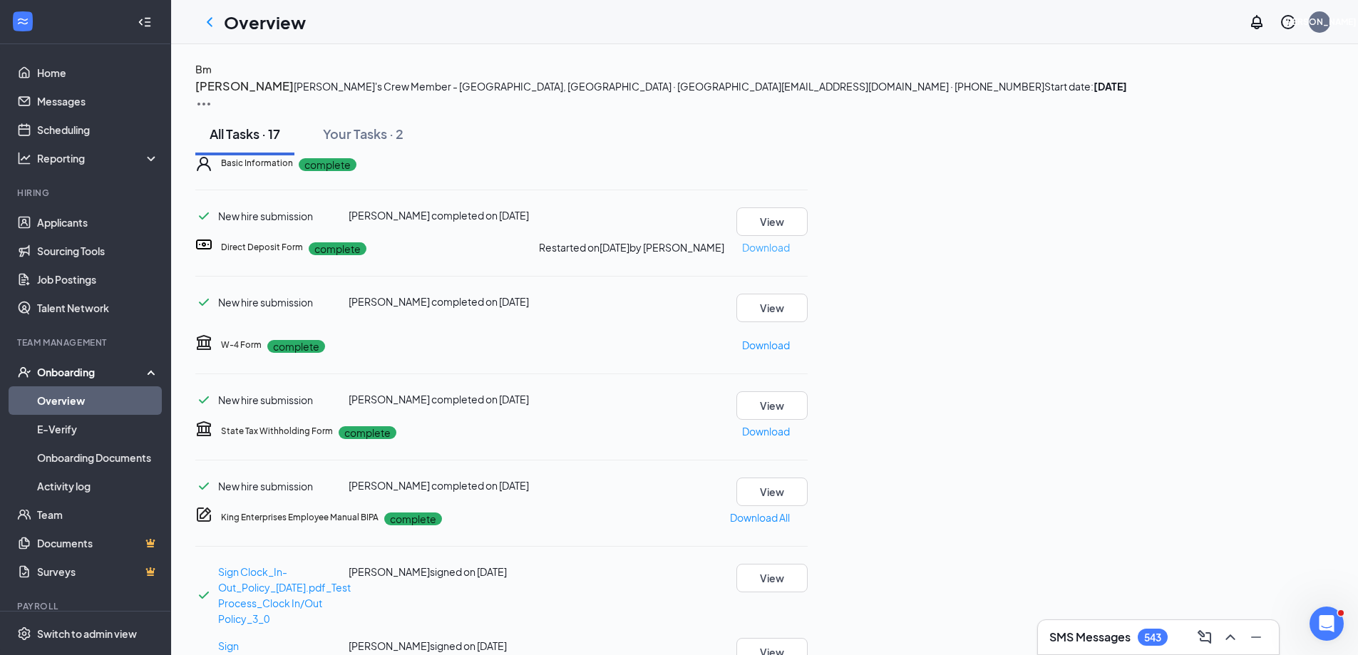
click at [790, 255] on p "Download" at bounding box center [766, 247] width 48 height 16
click at [64, 436] on link "E-Verify" at bounding box center [98, 429] width 122 height 29
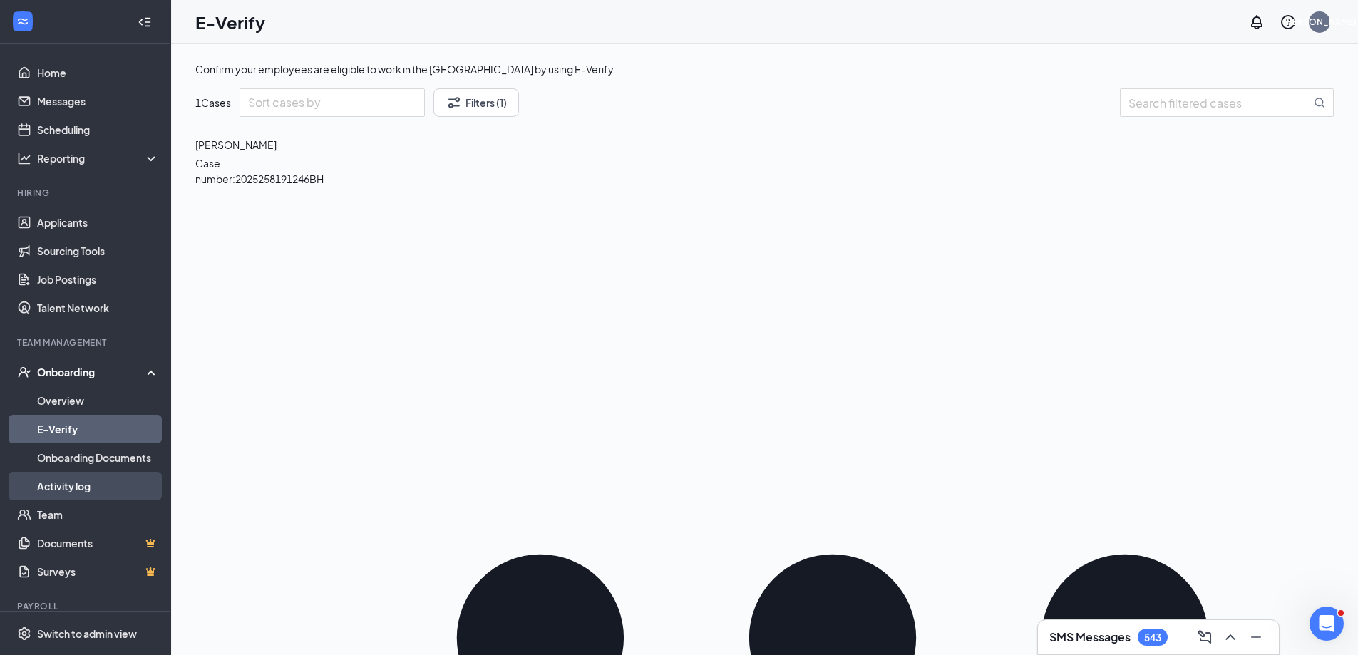
click at [78, 490] on link "Activity log" at bounding box center [98, 486] width 122 height 29
